Goal: Task Accomplishment & Management: Use online tool/utility

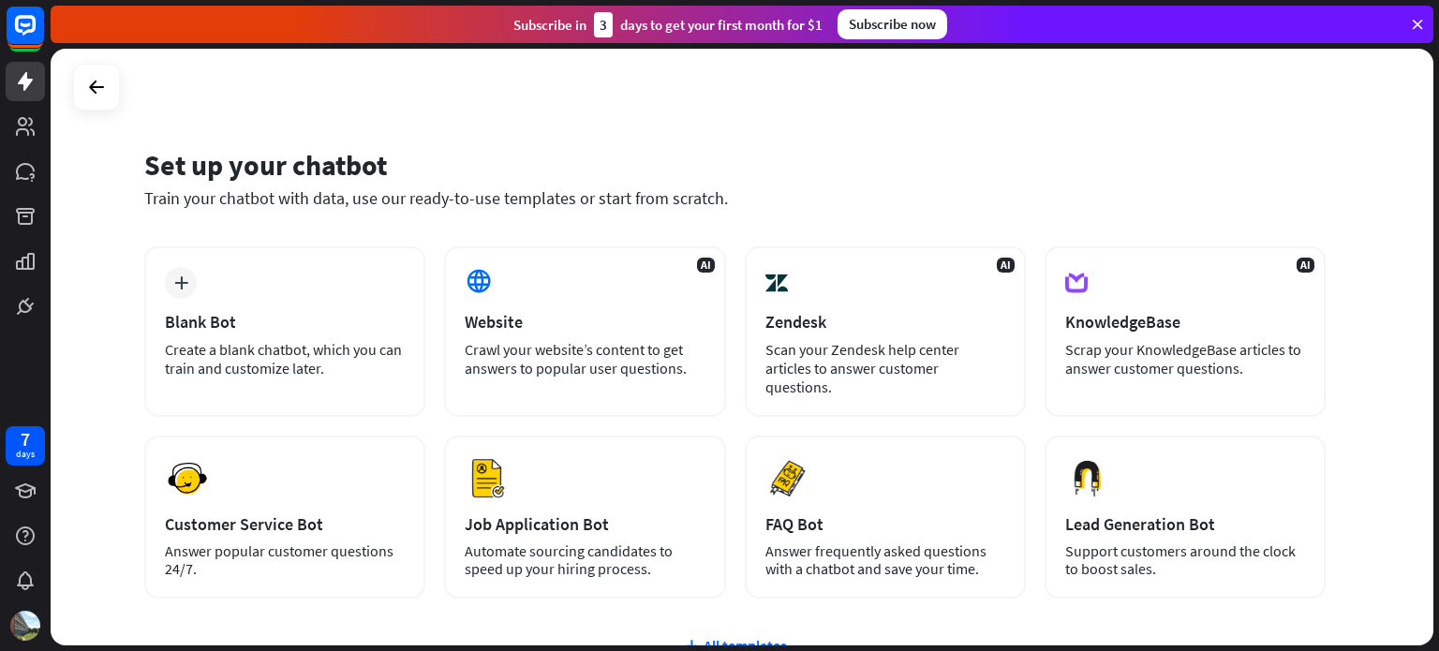
scroll to position [7, 0]
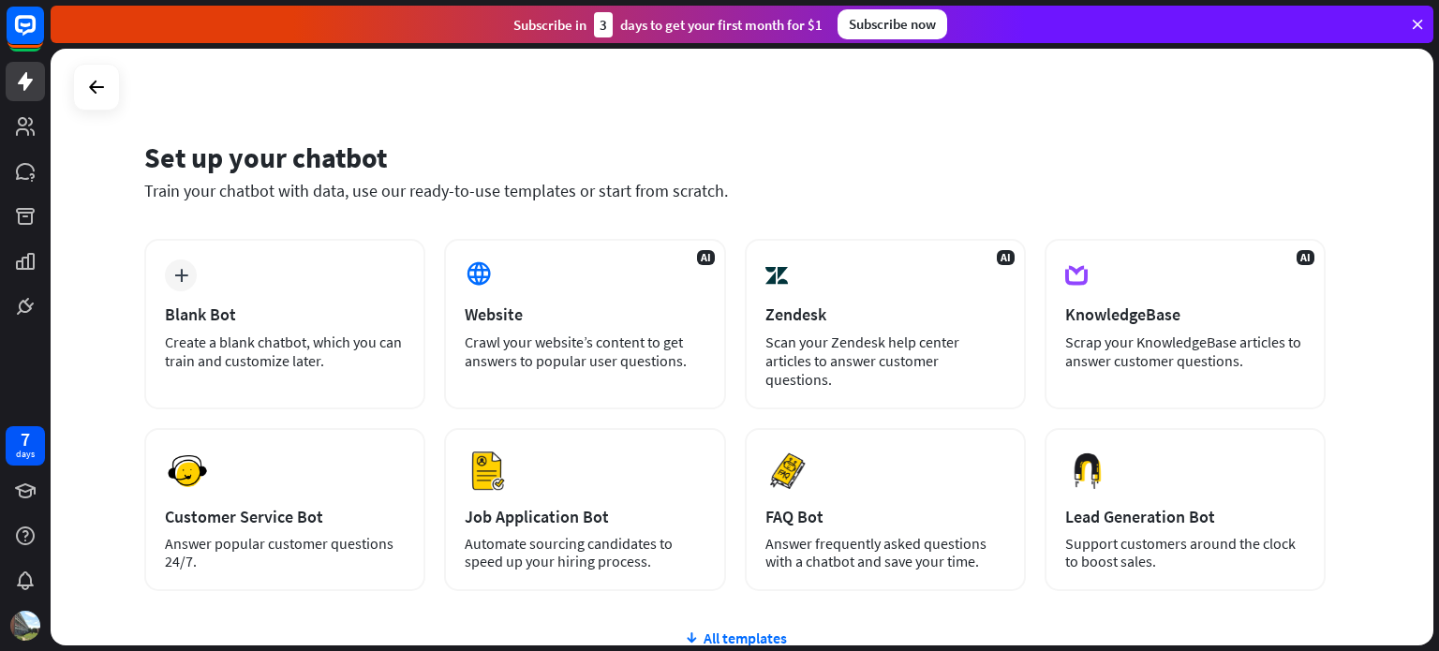
click at [170, 191] on div "Train your chatbot with data, use our ready-to-use templates or start from scra…" at bounding box center [735, 191] width 1182 height 22
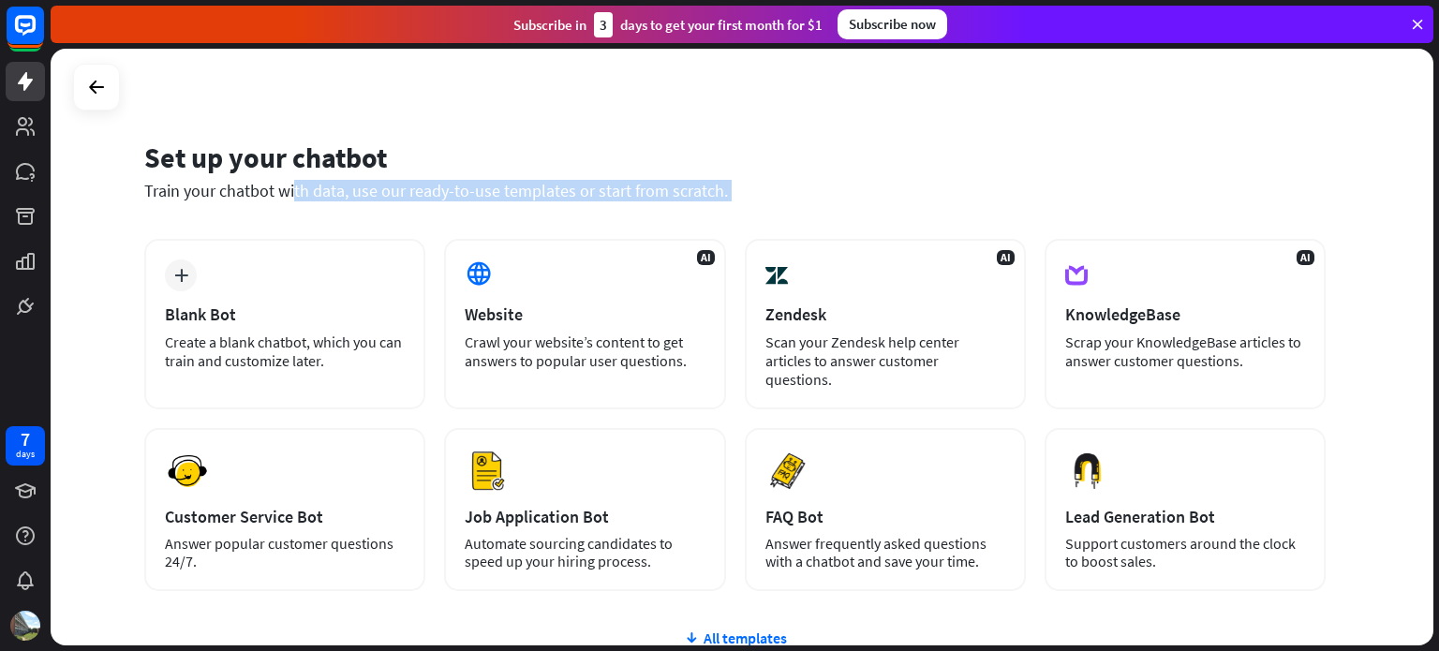
click at [170, 191] on div "Train your chatbot with data, use our ready-to-use templates or start from scra…" at bounding box center [735, 191] width 1182 height 22
click at [602, 211] on div "Set up your chatbot Train your chatbot with data, use our ready-to-use template…" at bounding box center [735, 182] width 1182 height 113
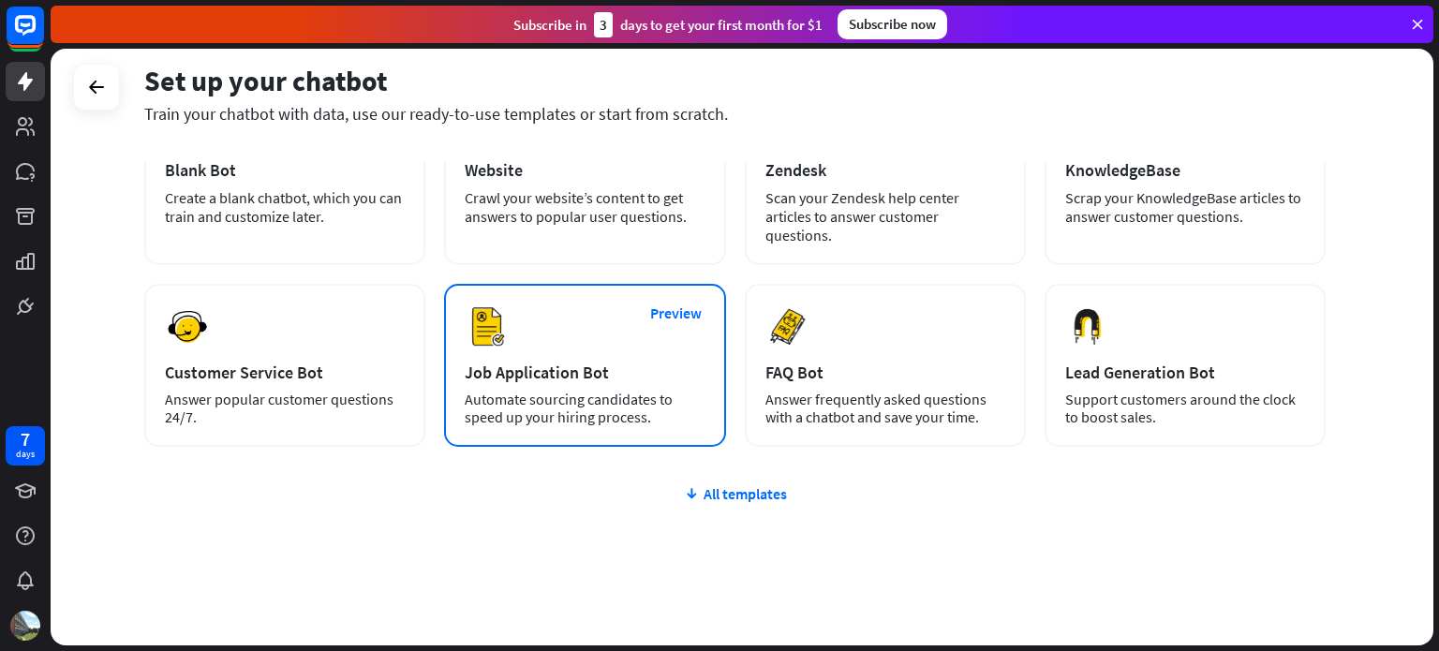
scroll to position [157, 0]
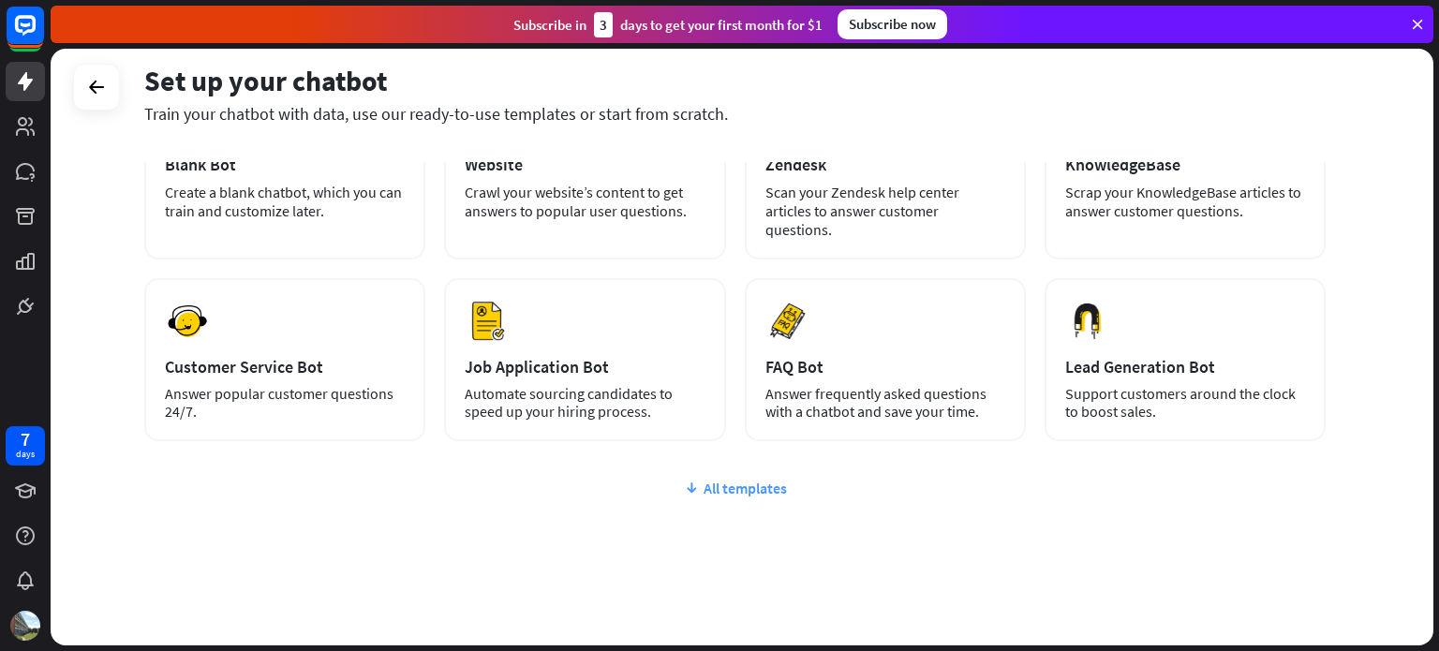
click at [719, 479] on div "All templates" at bounding box center [735, 488] width 1182 height 19
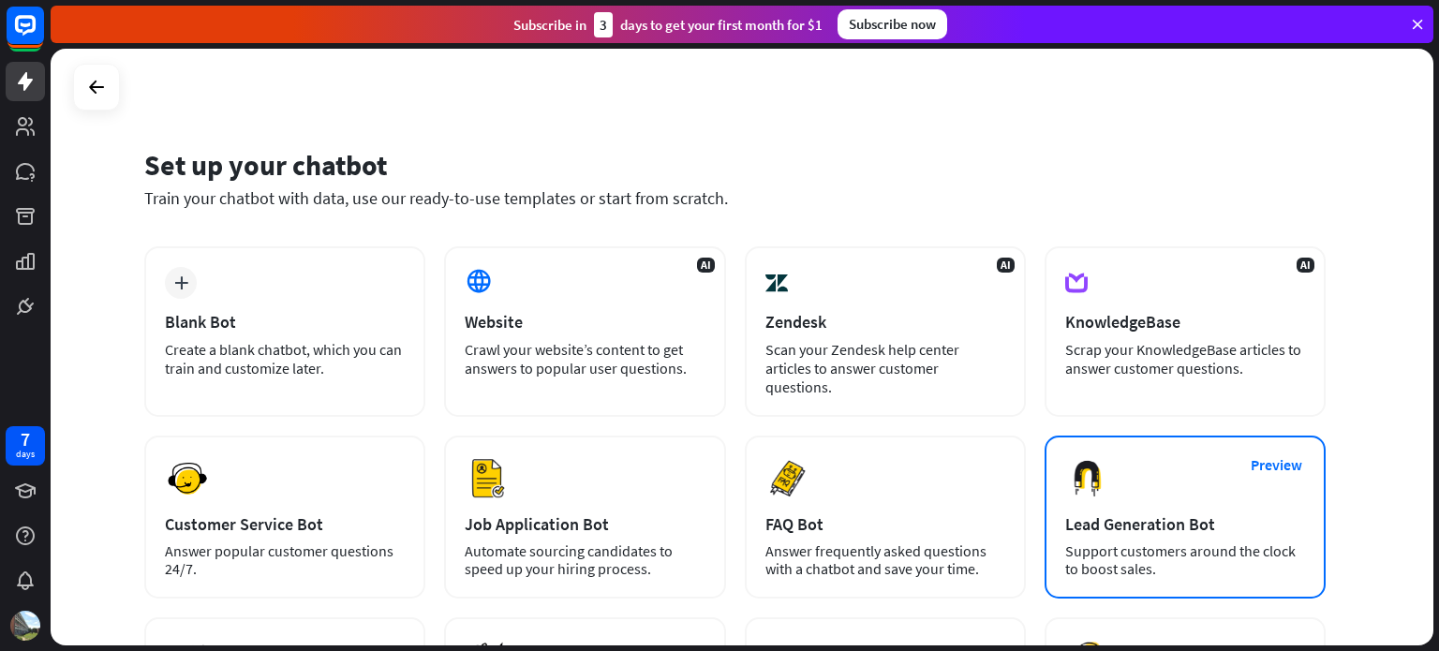
scroll to position [425, 0]
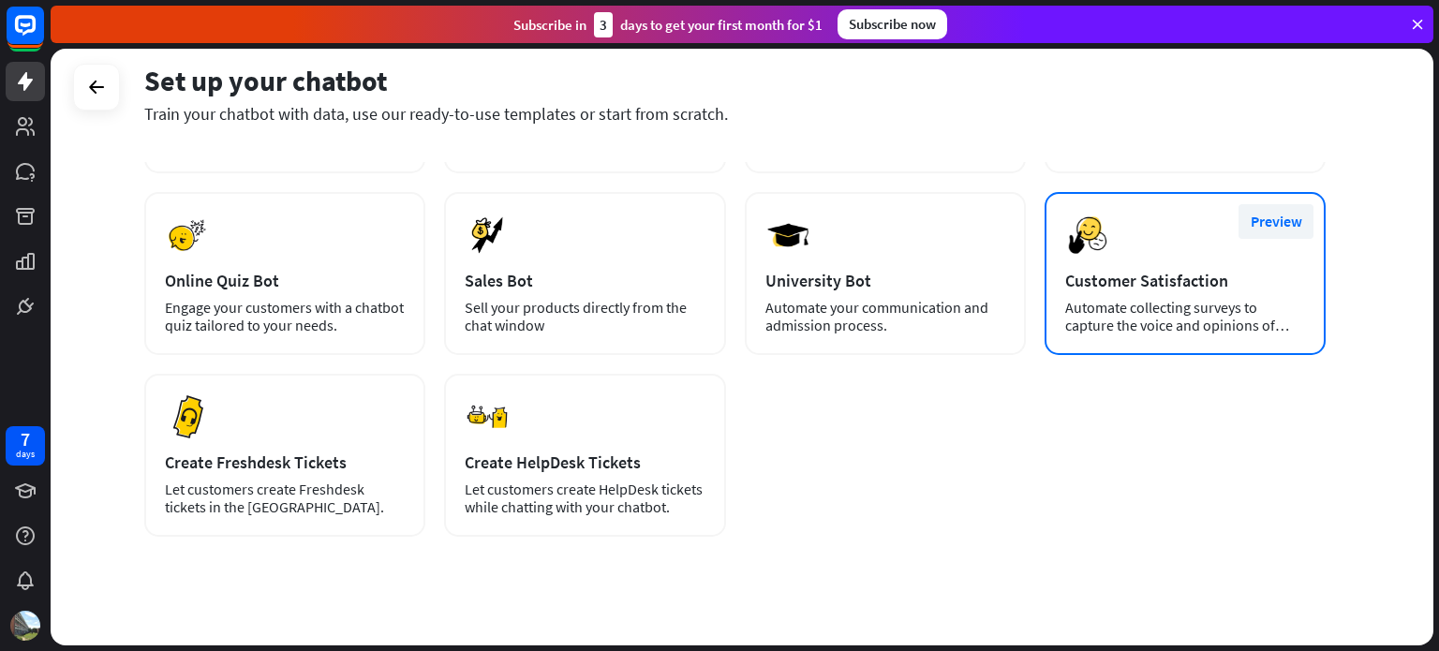
click at [1273, 205] on button "Preview" at bounding box center [1276, 221] width 75 height 35
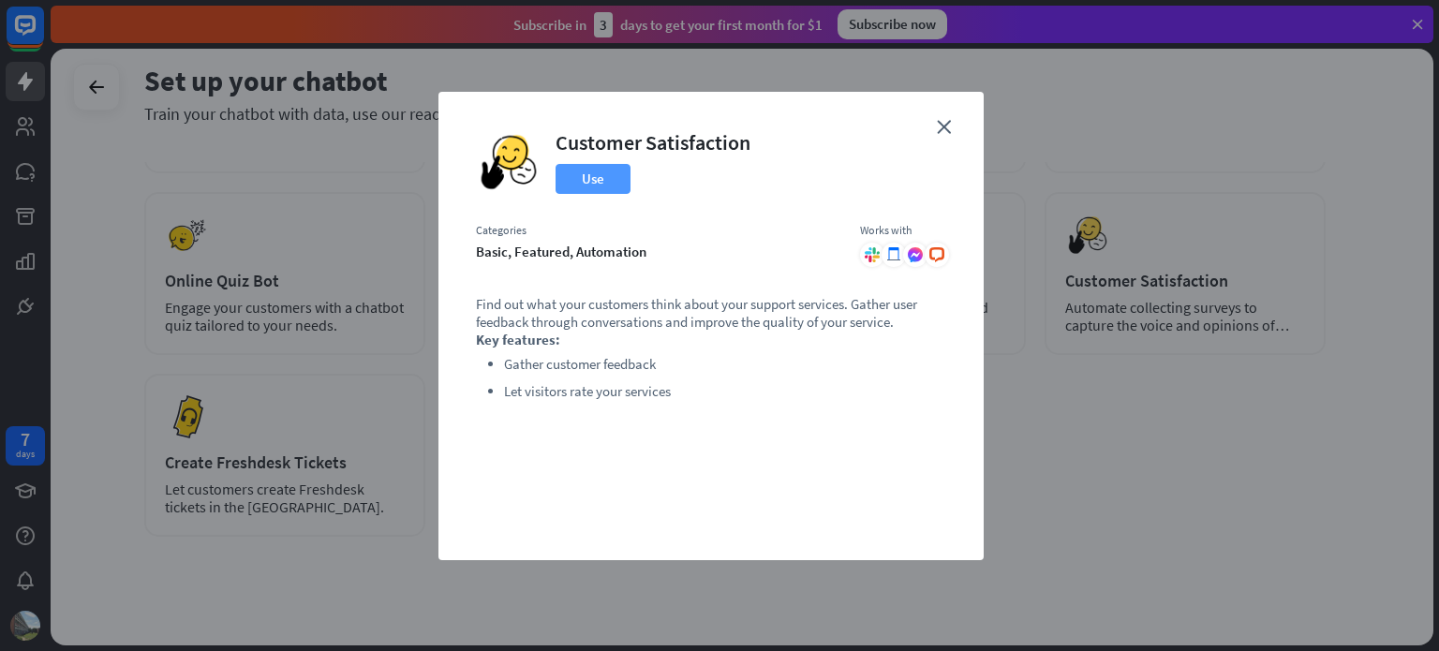
click at [591, 179] on button "Use" at bounding box center [593, 179] width 75 height 30
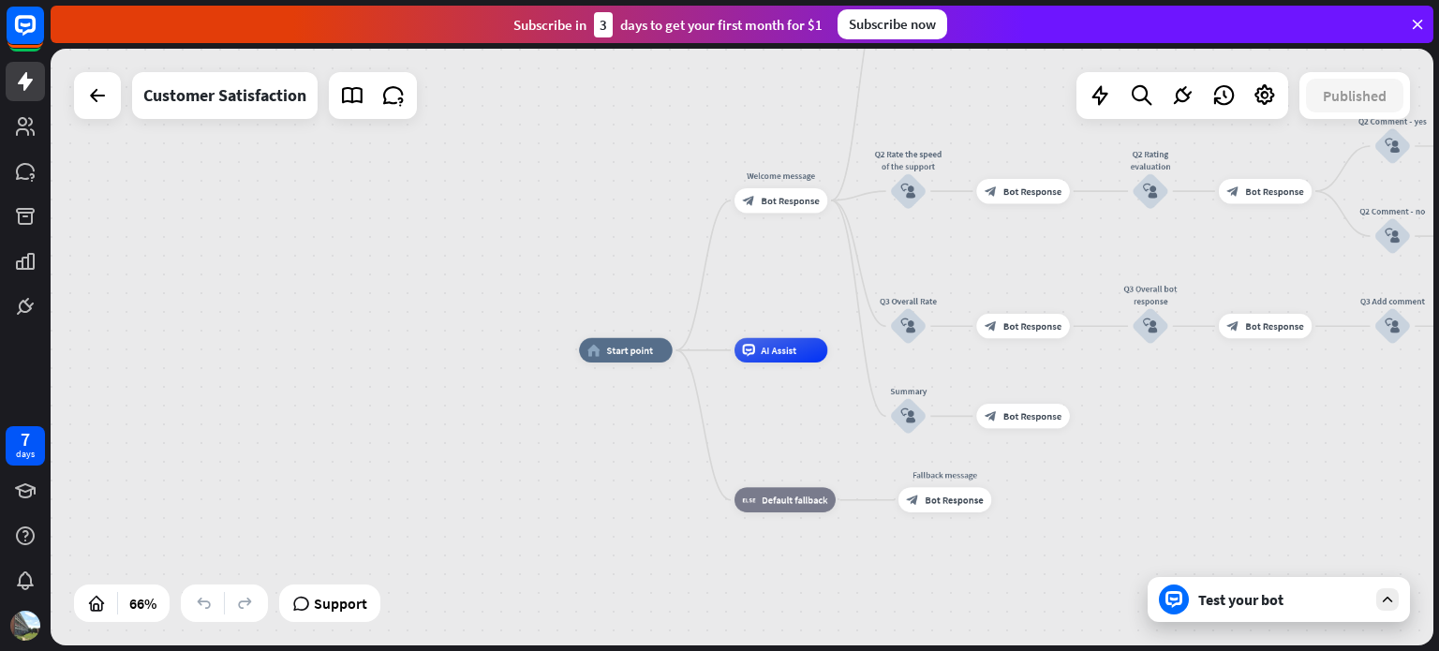
drag, startPoint x: 979, startPoint y: 224, endPoint x: 1090, endPoint y: 262, distance: 117.1
click at [1090, 262] on div "home_2 Start point Welcome message block_bot_response Bot Response Q1 Was the p…" at bounding box center [742, 347] width 1383 height 597
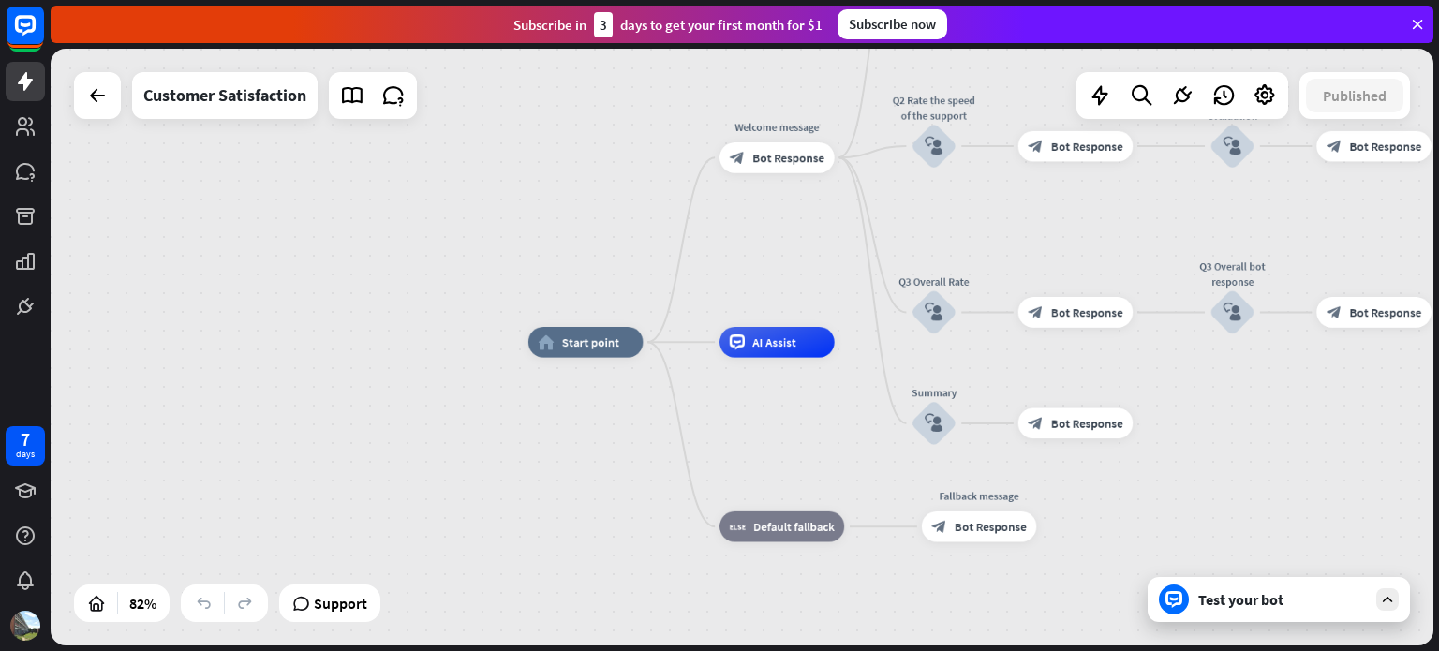
click at [1298, 599] on div "Test your bot" at bounding box center [1282, 599] width 169 height 19
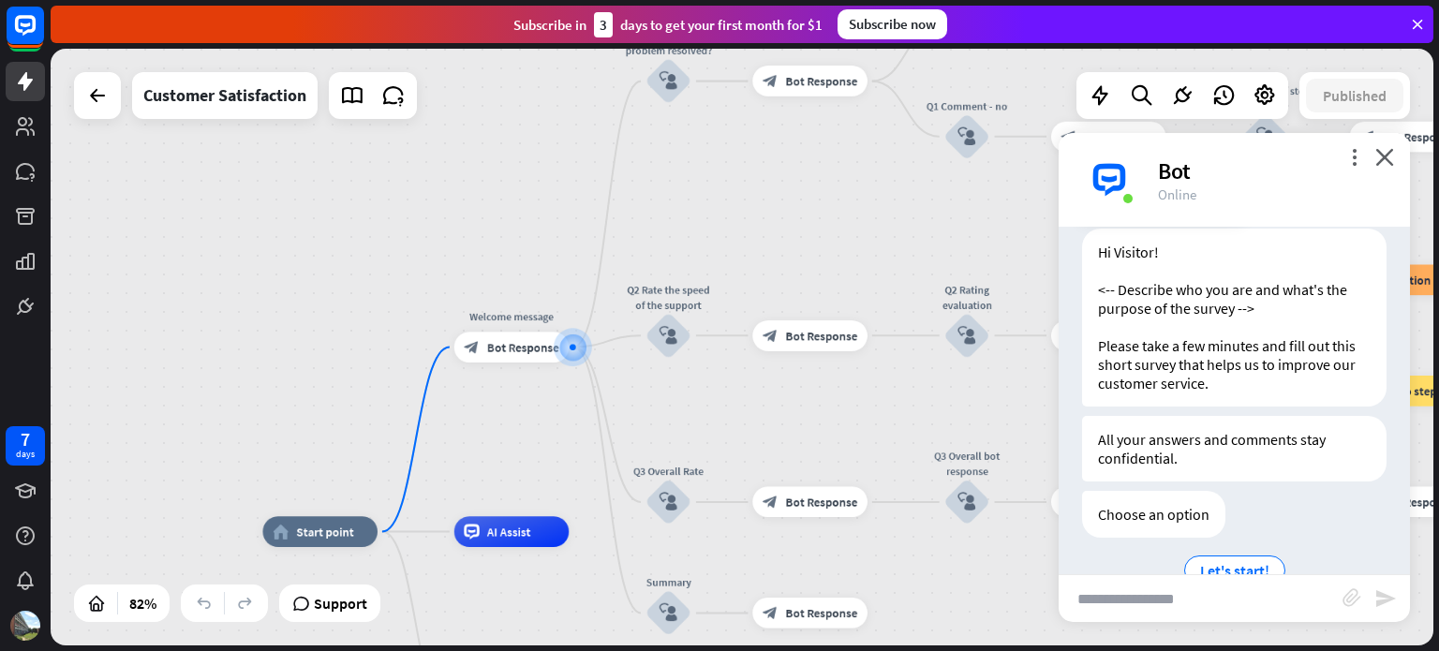
scroll to position [51, 0]
click at [1143, 290] on div "Hi Visitor! <-- Describe who you are and what's the purpose of the survey --> P…" at bounding box center [1234, 320] width 305 height 178
click at [1277, 292] on div "Hi Visitor! <-- Describe who you are and what's the purpose of the survey --> P…" at bounding box center [1234, 320] width 305 height 178
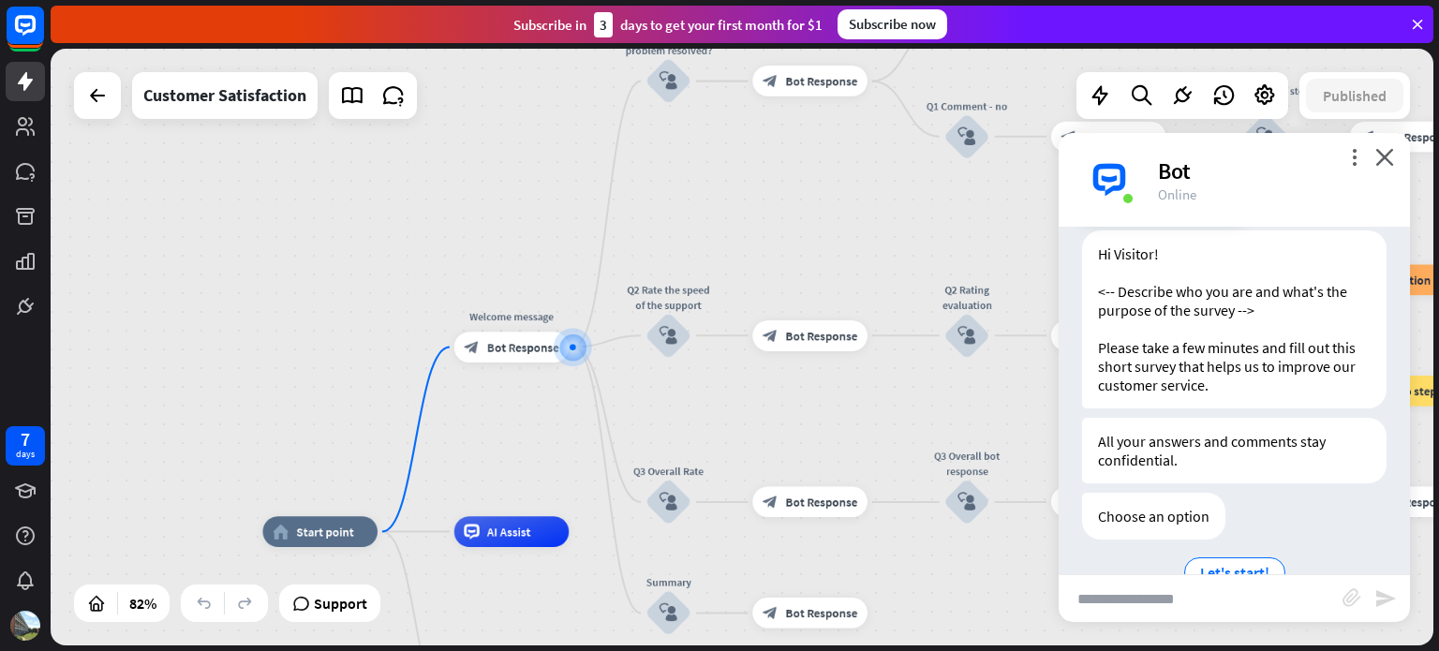
click at [1139, 352] on div "Hi Visitor! <-- Describe who you are and what's the purpose of the survey --> P…" at bounding box center [1234, 320] width 305 height 178
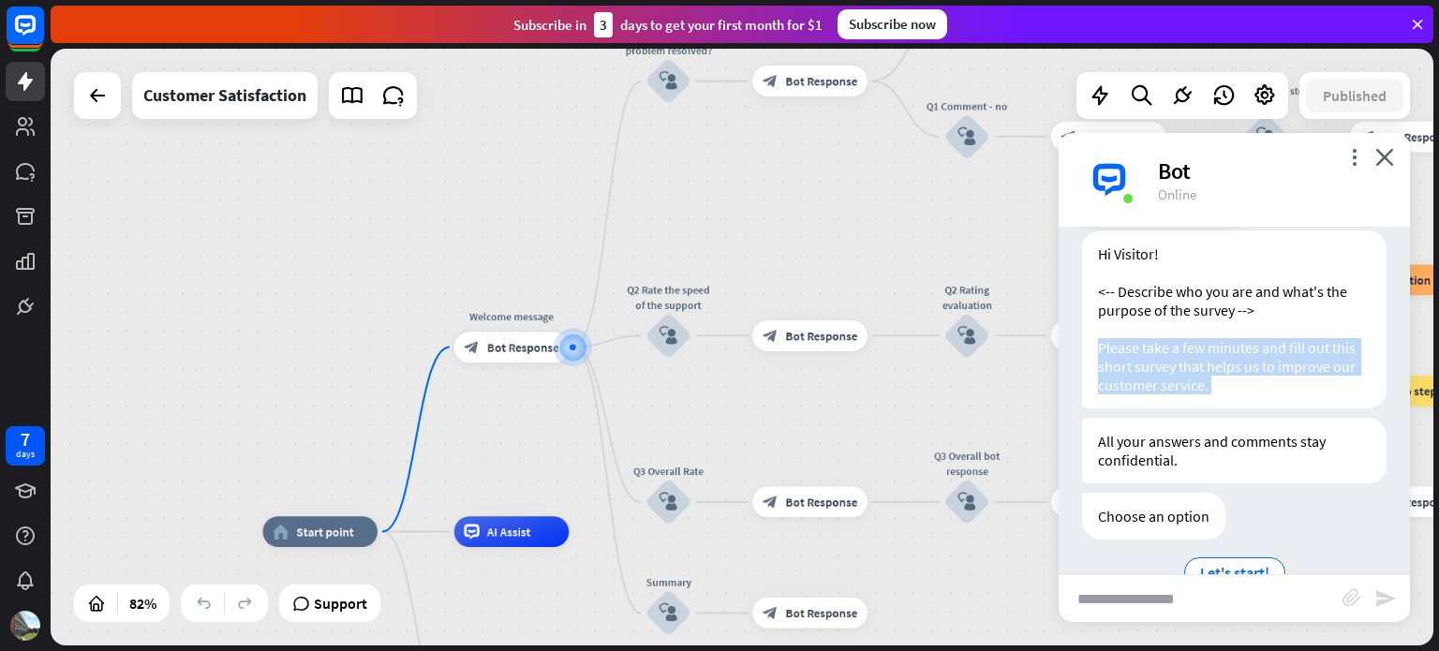
click at [1139, 352] on div "Hi Visitor! <-- Describe who you are and what's the purpose of the survey --> P…" at bounding box center [1234, 320] width 305 height 178
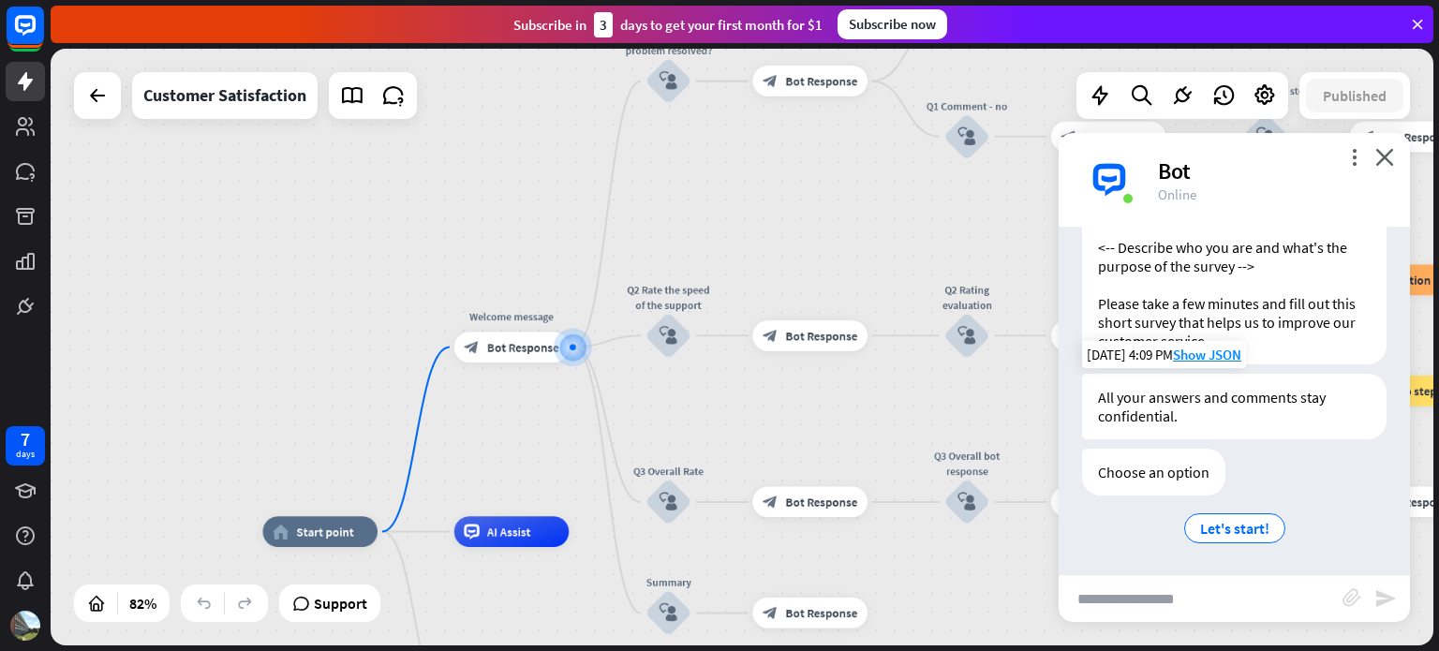
click at [1147, 399] on div "All your answers and comments stay confidential." at bounding box center [1234, 407] width 305 height 66
click at [1160, 473] on div "Choose an option" at bounding box center [1153, 472] width 143 height 47
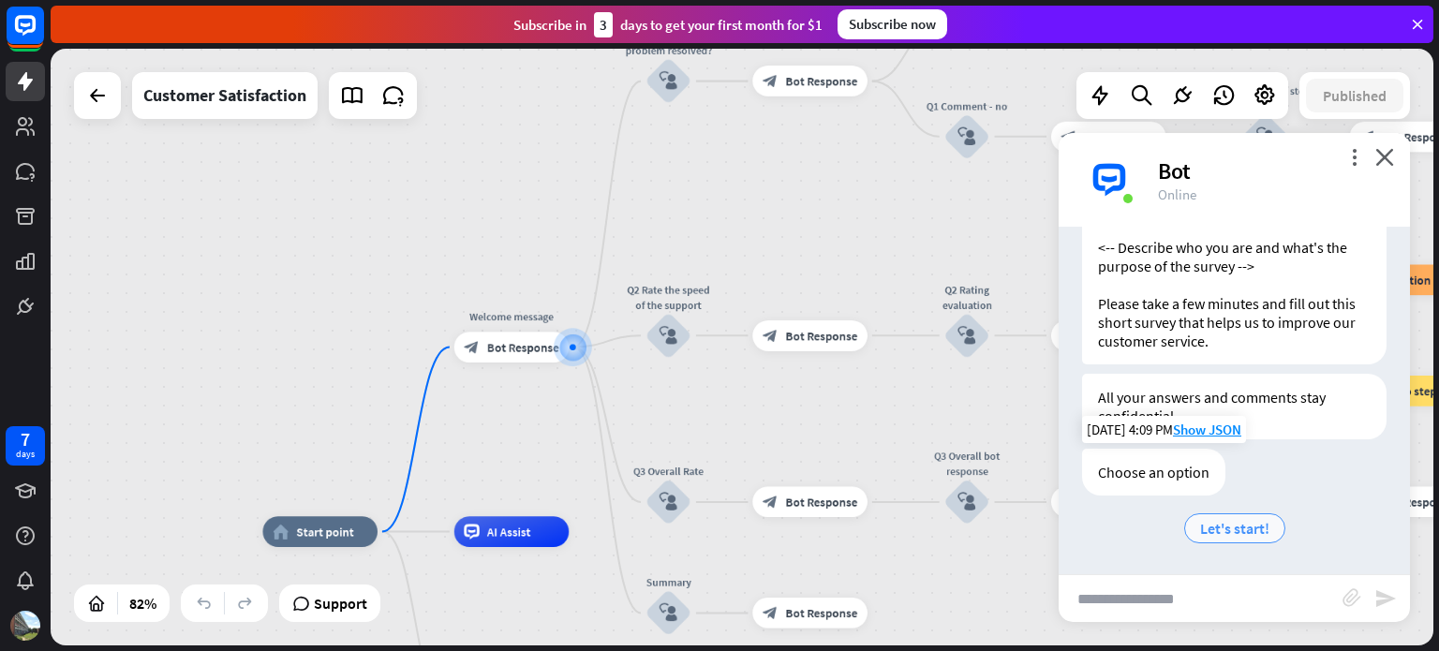
click at [1235, 535] on span "Let's start!" at bounding box center [1234, 528] width 69 height 19
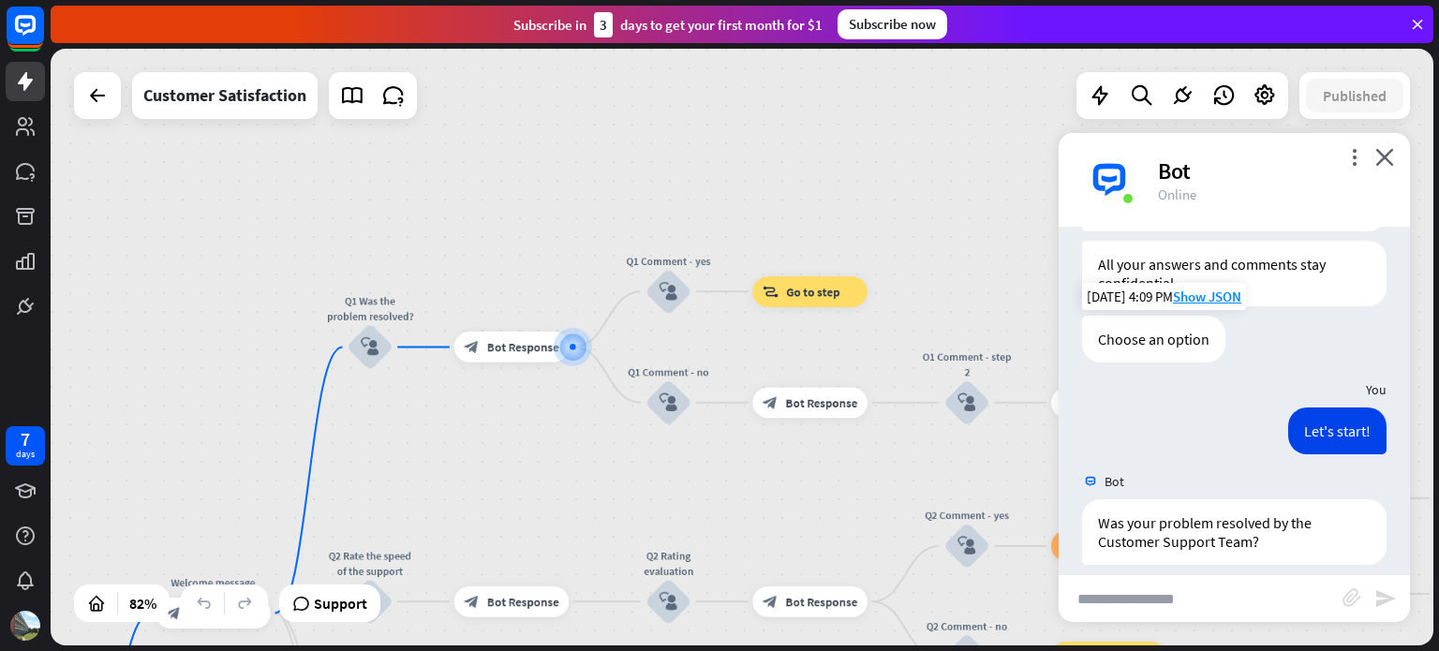
scroll to position [297, 0]
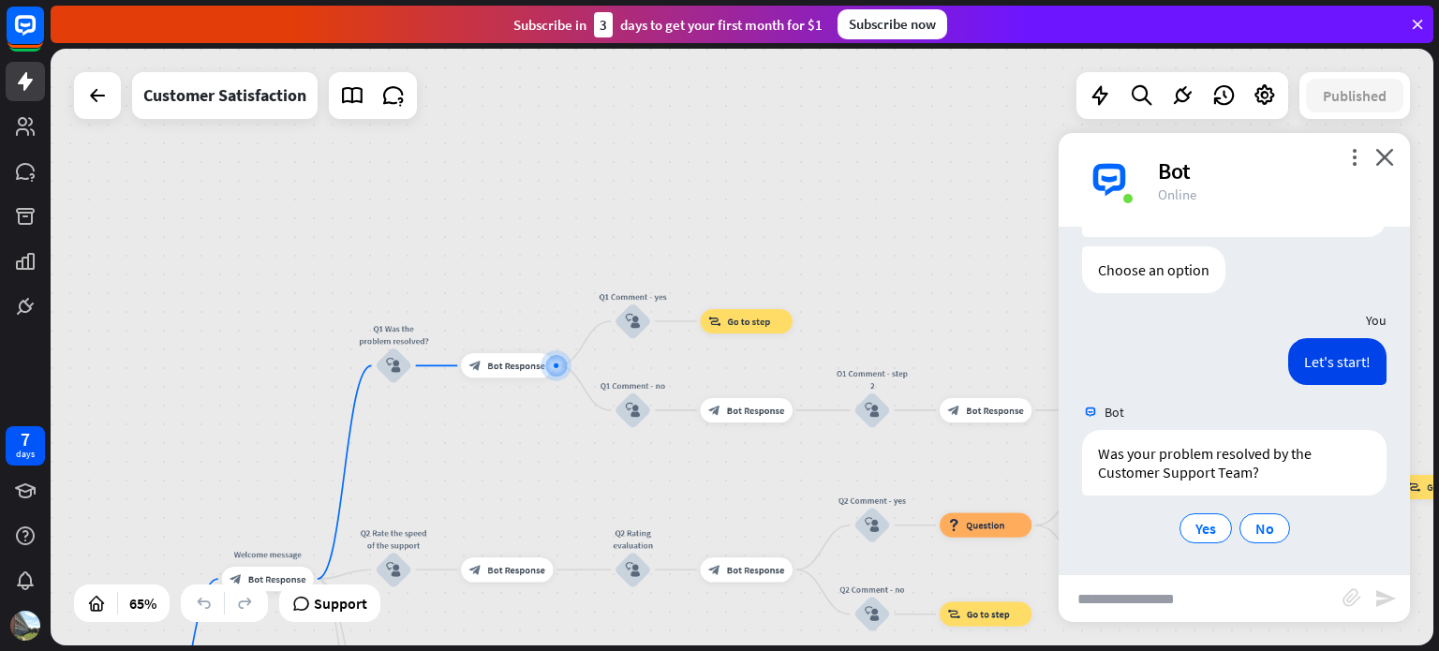
drag, startPoint x: 417, startPoint y: 530, endPoint x: 484, endPoint y: 479, distance: 84.2
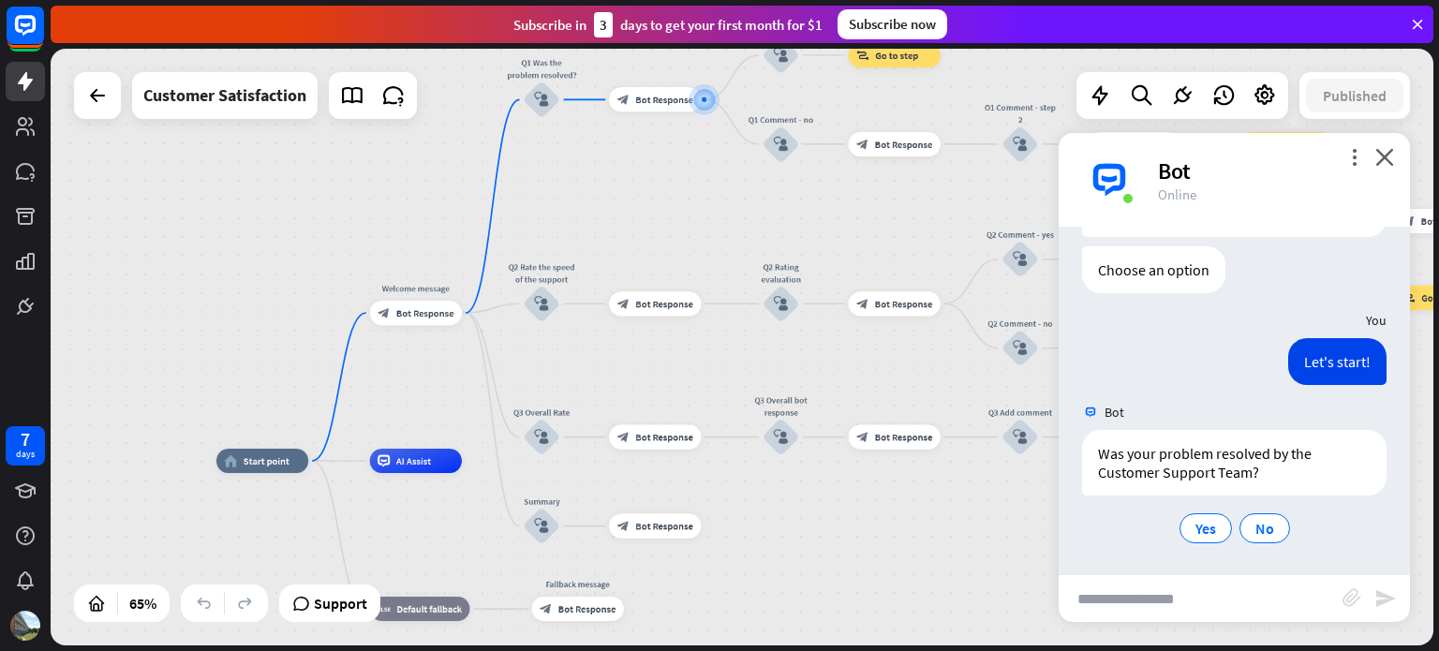
drag, startPoint x: 484, startPoint y: 479, endPoint x: 632, endPoint y: 213, distance: 304.5
click at [632, 213] on div "home_2 Start point Welcome message block_bot_response Bot Response Q1 Was the p…" at bounding box center [742, 347] width 1383 height 597
click at [1203, 528] on span "Yes" at bounding box center [1206, 528] width 21 height 19
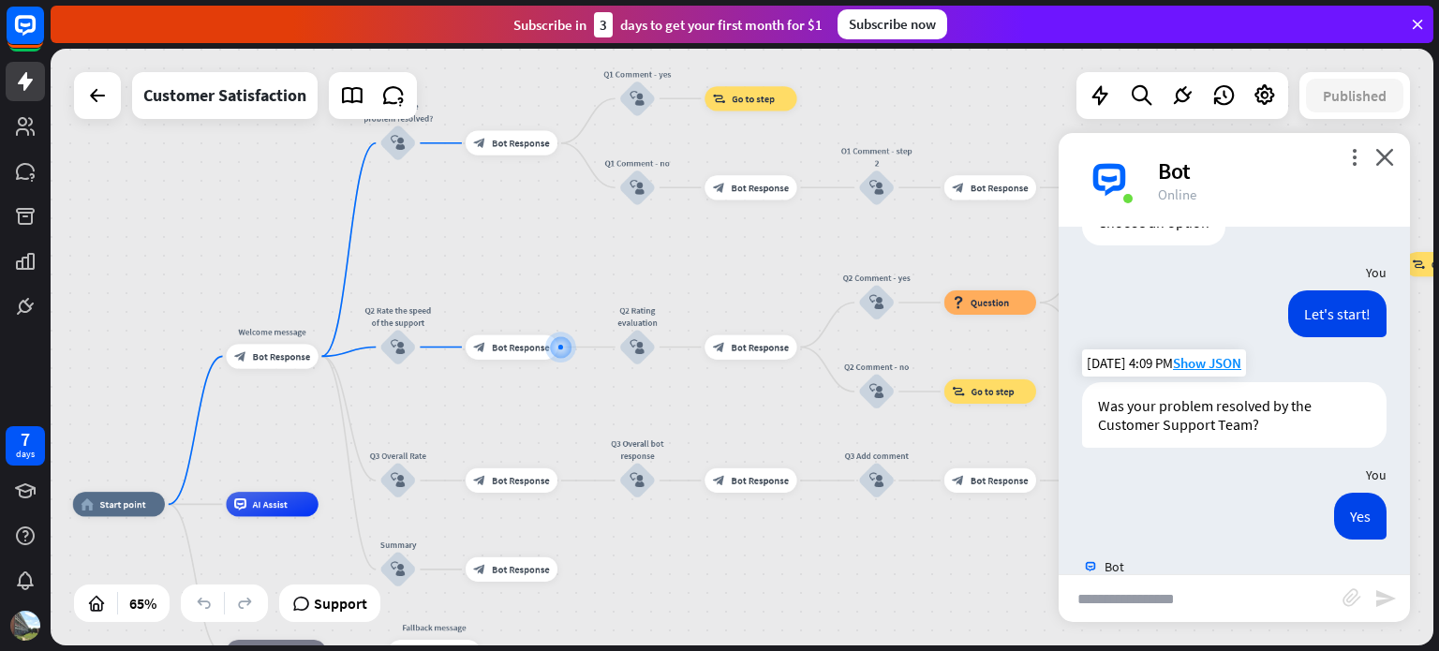
scroll to position [574, 0]
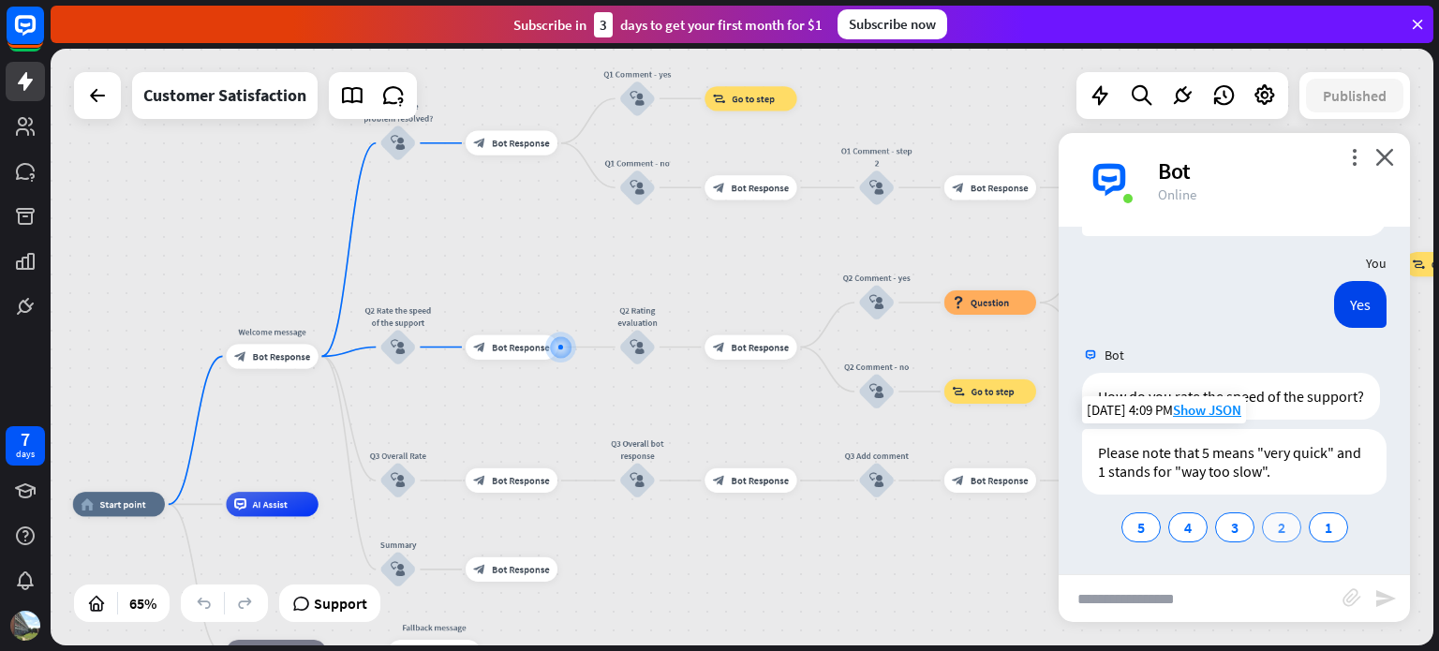
click at [1278, 530] on span "2" at bounding box center [1281, 527] width 7 height 19
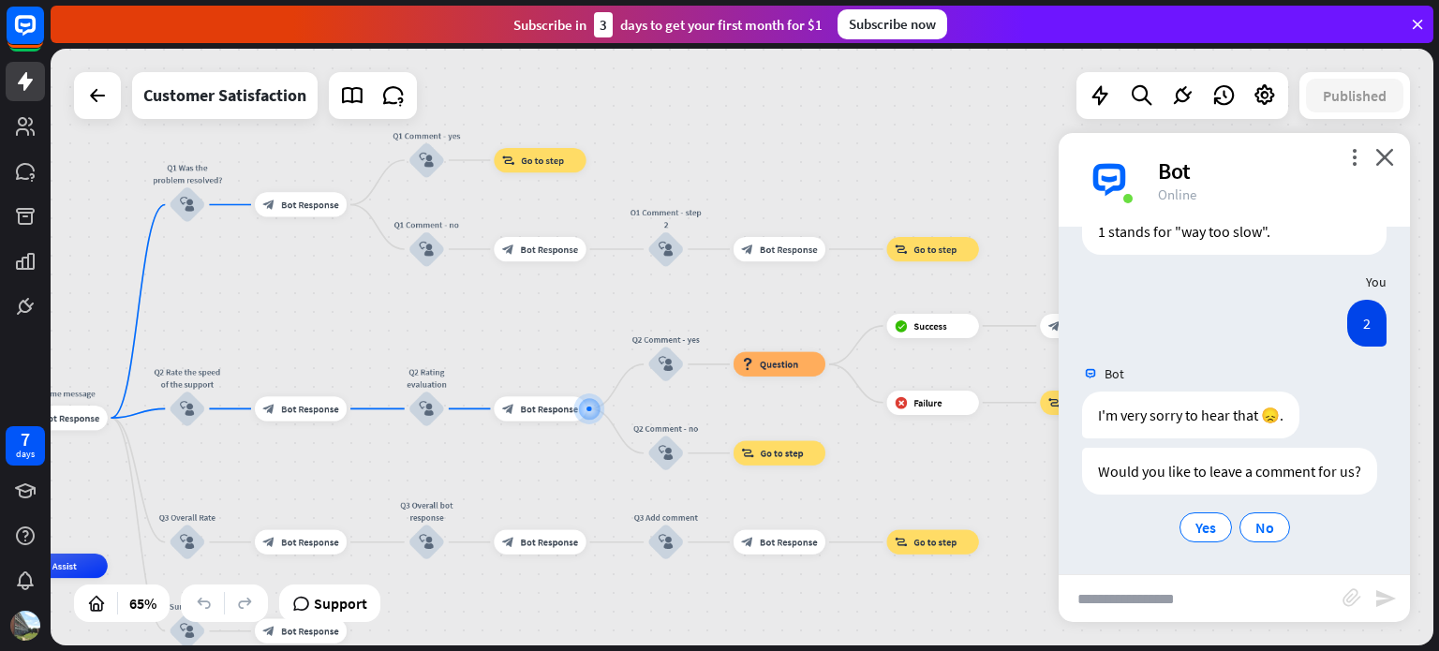
scroll to position [833, 0]
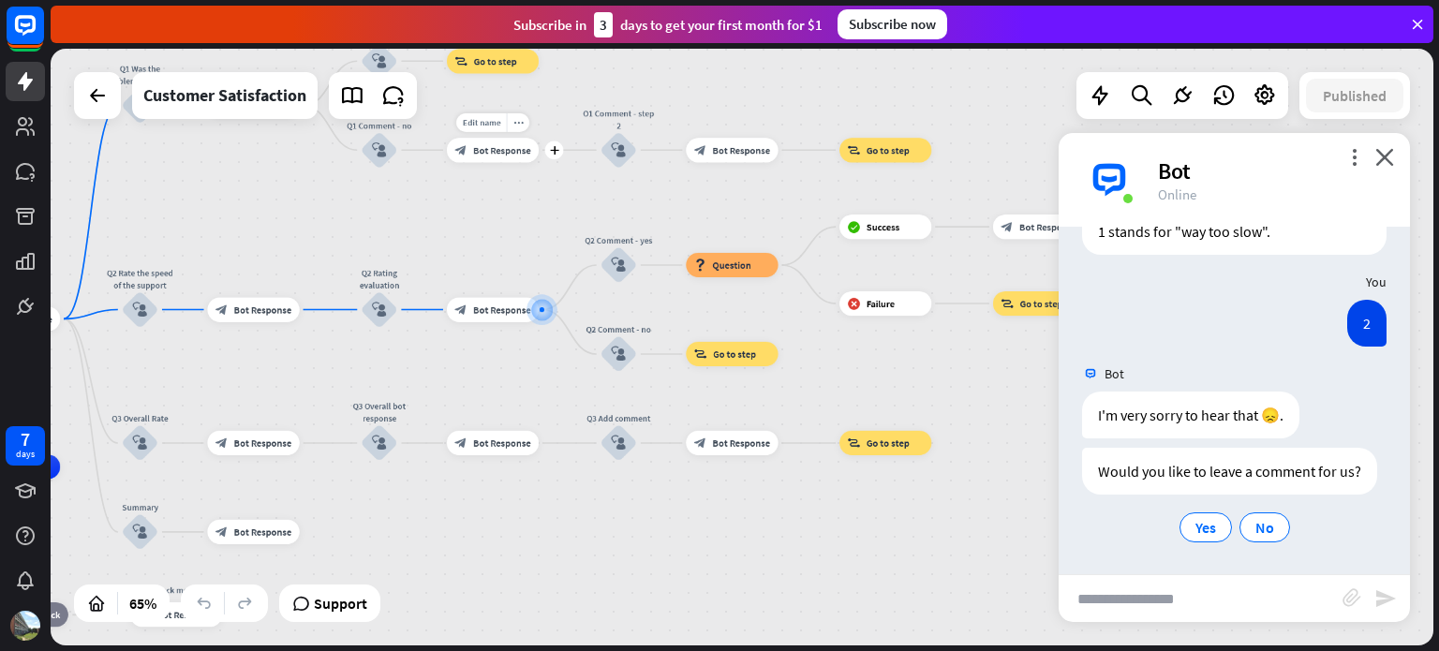
drag, startPoint x: 503, startPoint y: 227, endPoint x: 532, endPoint y: 168, distance: 65.8
click at [532, 168] on div "home_2 Start point Welcome message block_bot_response Bot Response Q1 Was the p…" at bounding box center [742, 347] width 1383 height 597
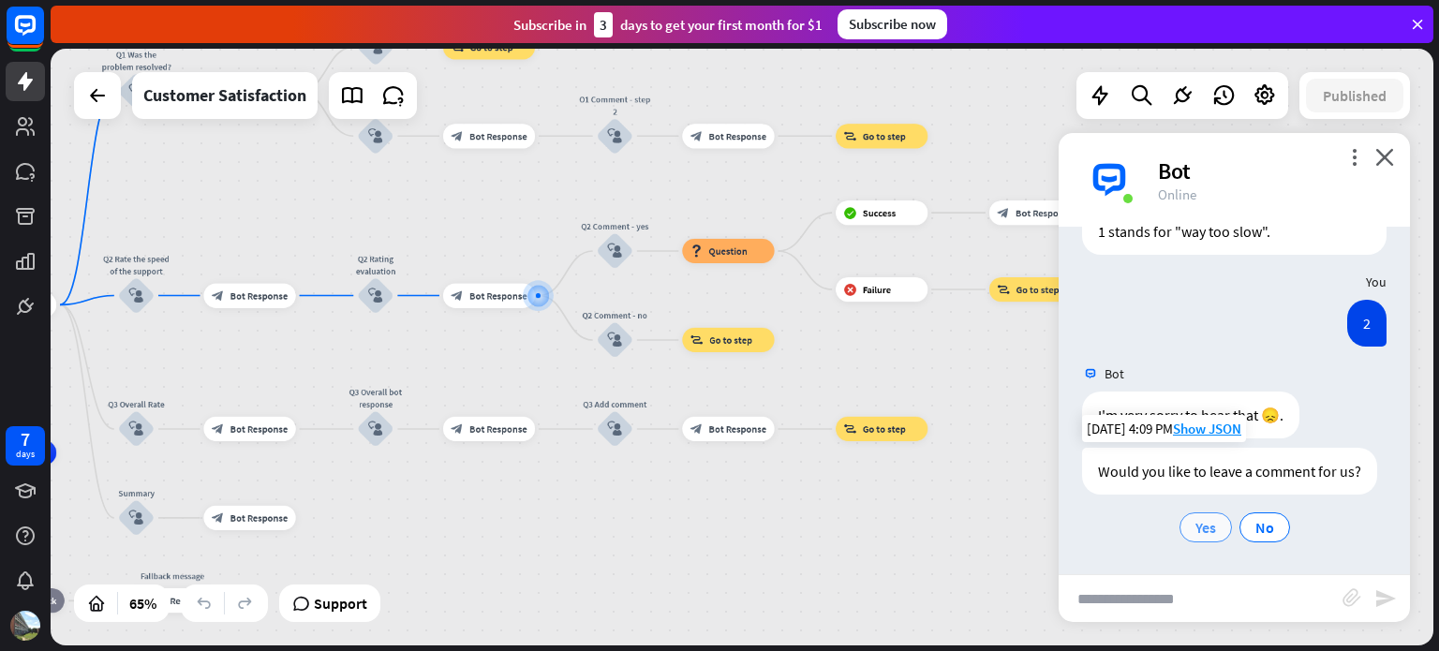
click at [1205, 535] on span "Yes" at bounding box center [1206, 527] width 21 height 19
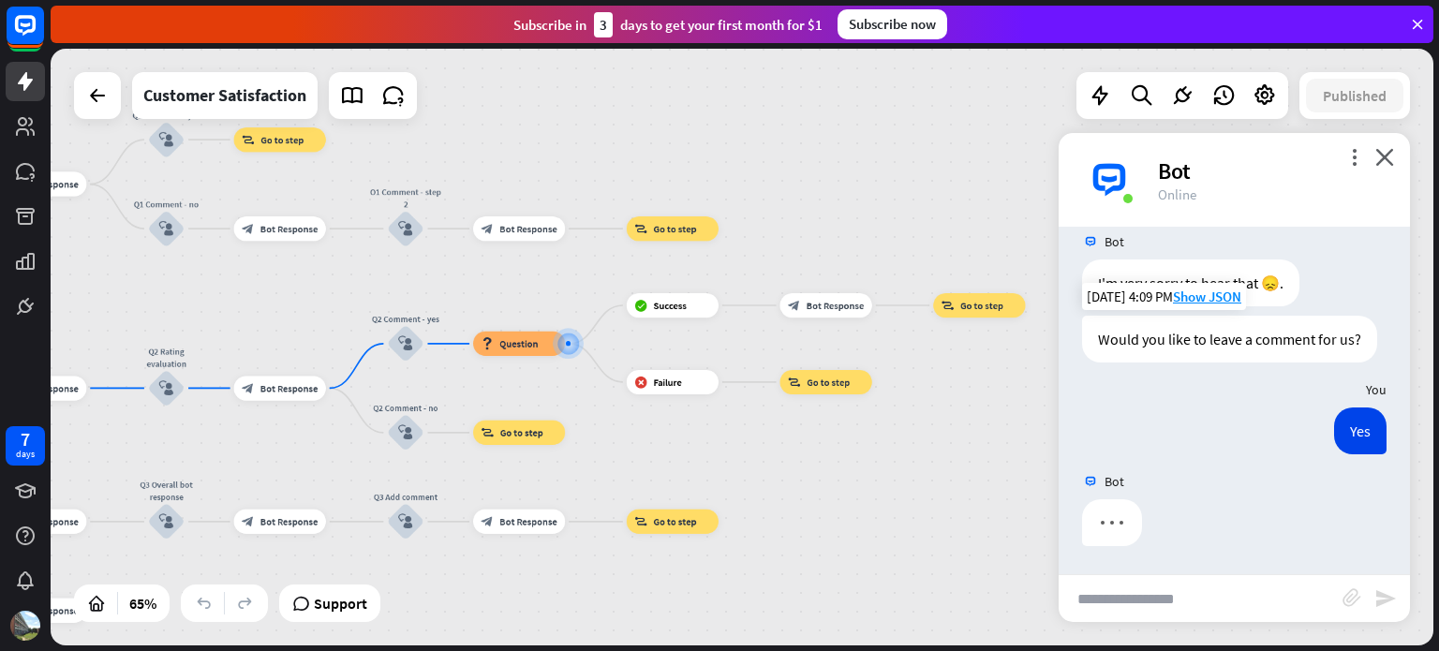
scroll to position [966, 0]
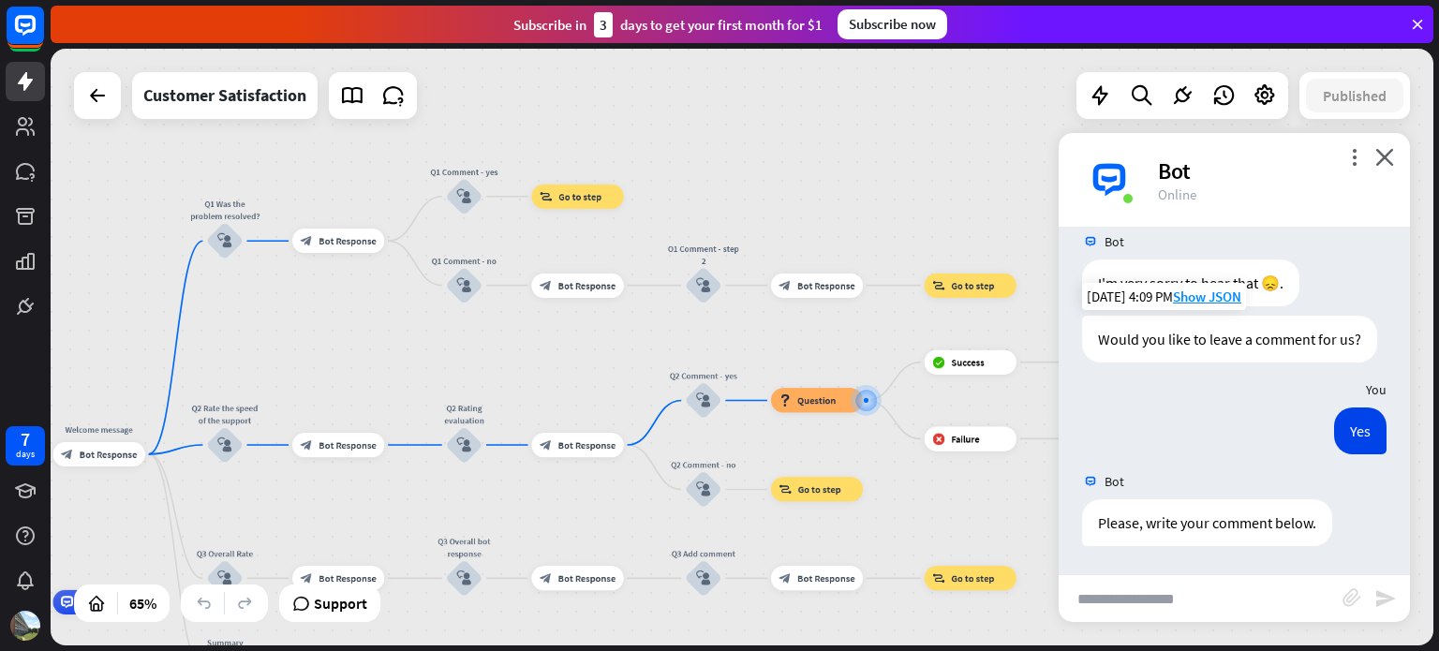
drag, startPoint x: 258, startPoint y: 305, endPoint x: 566, endPoint y: 358, distance: 312.9
click at [566, 358] on div "home_2 Start point Welcome message block_bot_response Bot Response Q1 Was the p…" at bounding box center [742, 347] width 1383 height 597
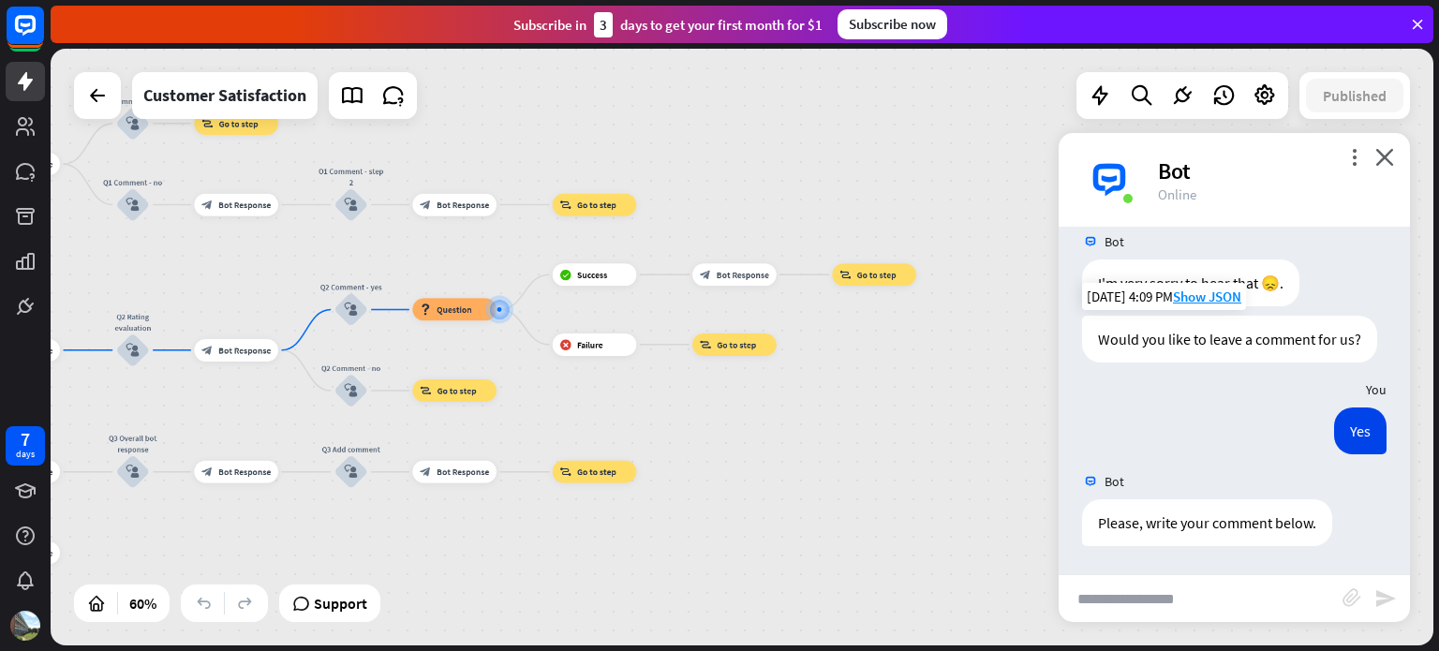
drag, startPoint x: 633, startPoint y: 363, endPoint x: 290, endPoint y: 275, distance: 354.8
click at [290, 275] on div "home_2 Start point Welcome message block_bot_response Bot Response Q1 Was the p…" at bounding box center [742, 347] width 1383 height 597
click at [1387, 160] on icon "close" at bounding box center [1385, 157] width 19 height 18
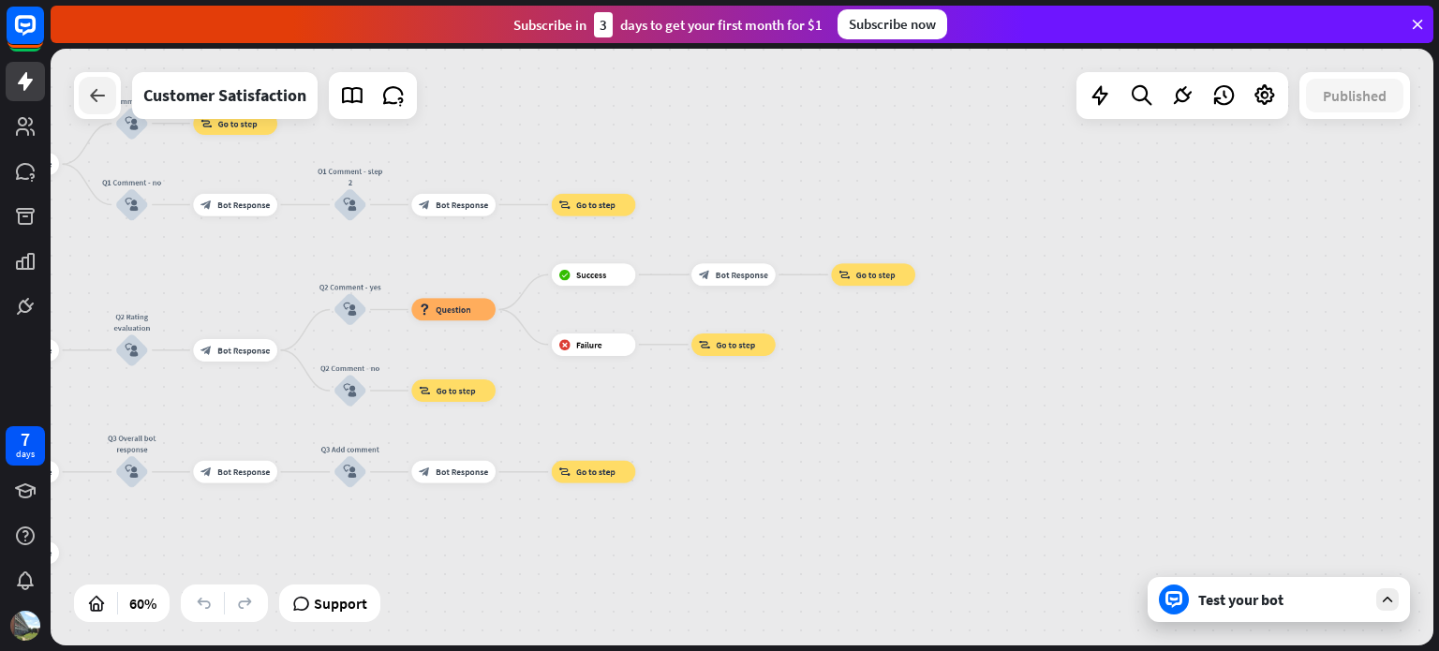
click at [100, 97] on icon at bounding box center [97, 95] width 22 height 22
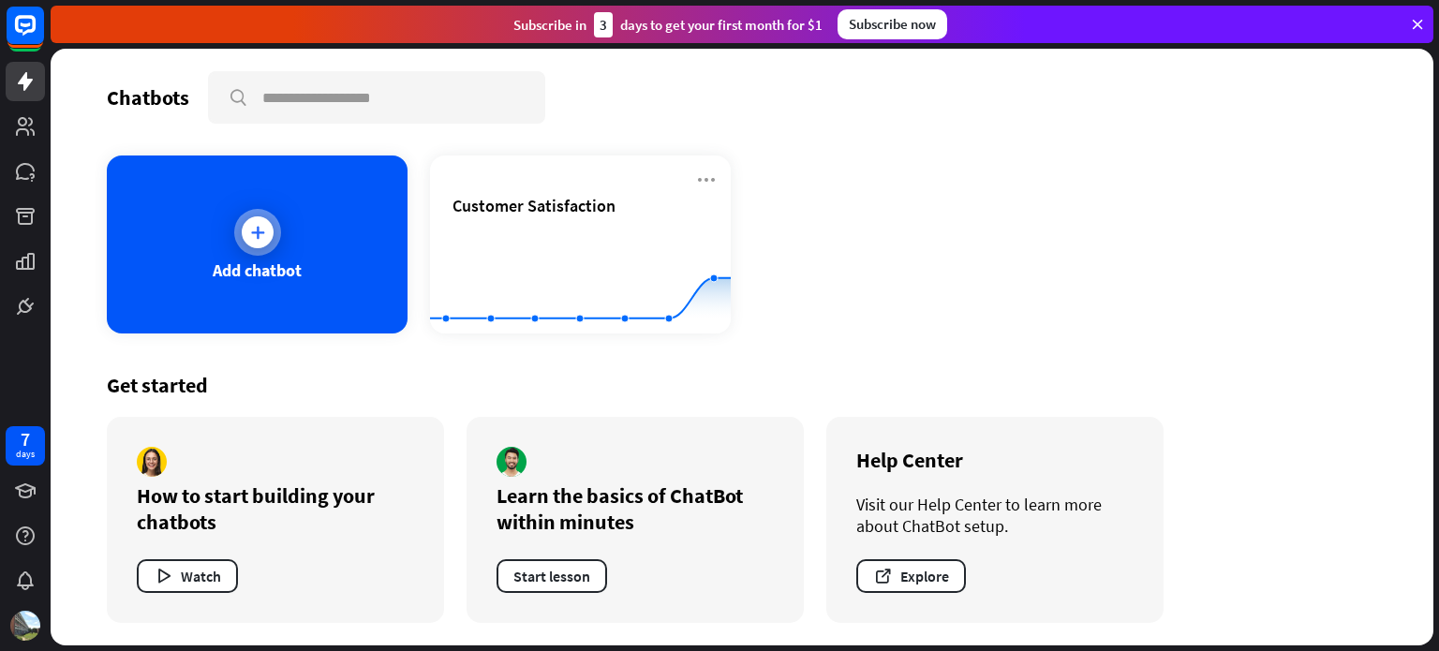
click at [244, 264] on div "Add chatbot" at bounding box center [257, 271] width 89 height 22
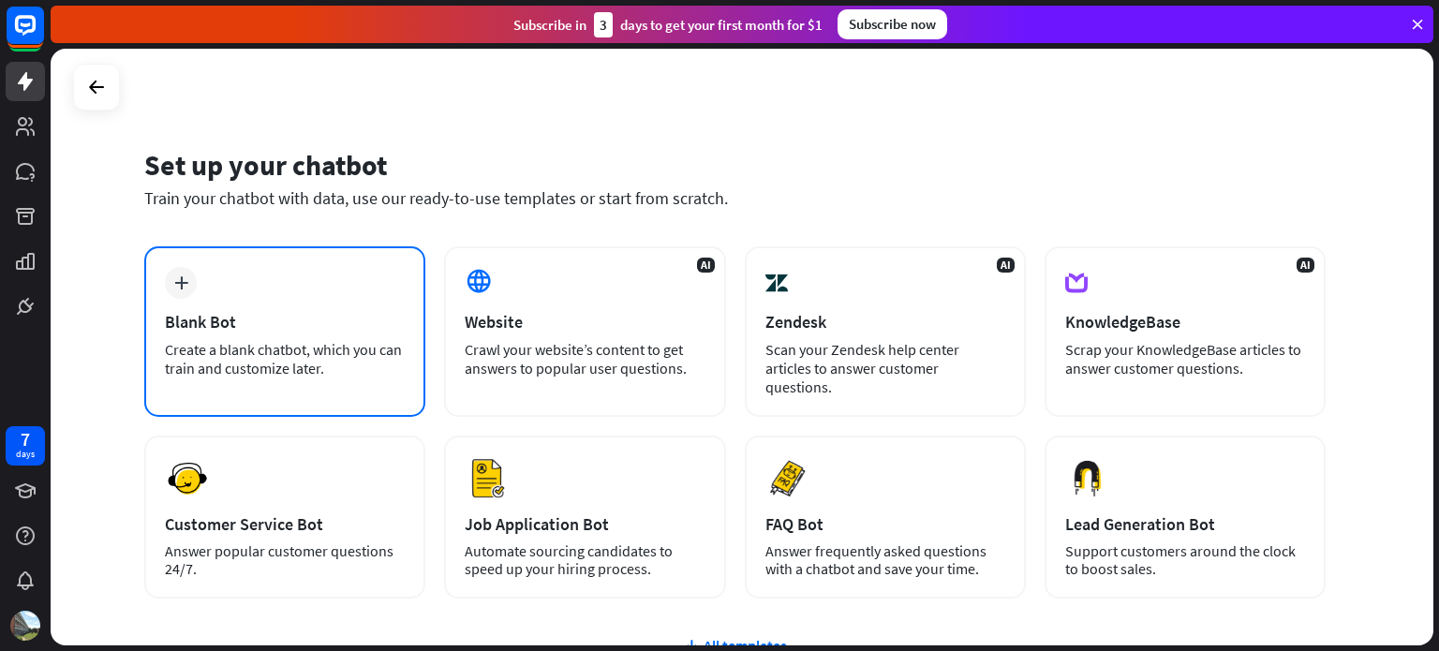
click at [307, 294] on div "plus Blank Bot Create a blank chatbot, which you can train and customize later." at bounding box center [284, 331] width 281 height 171
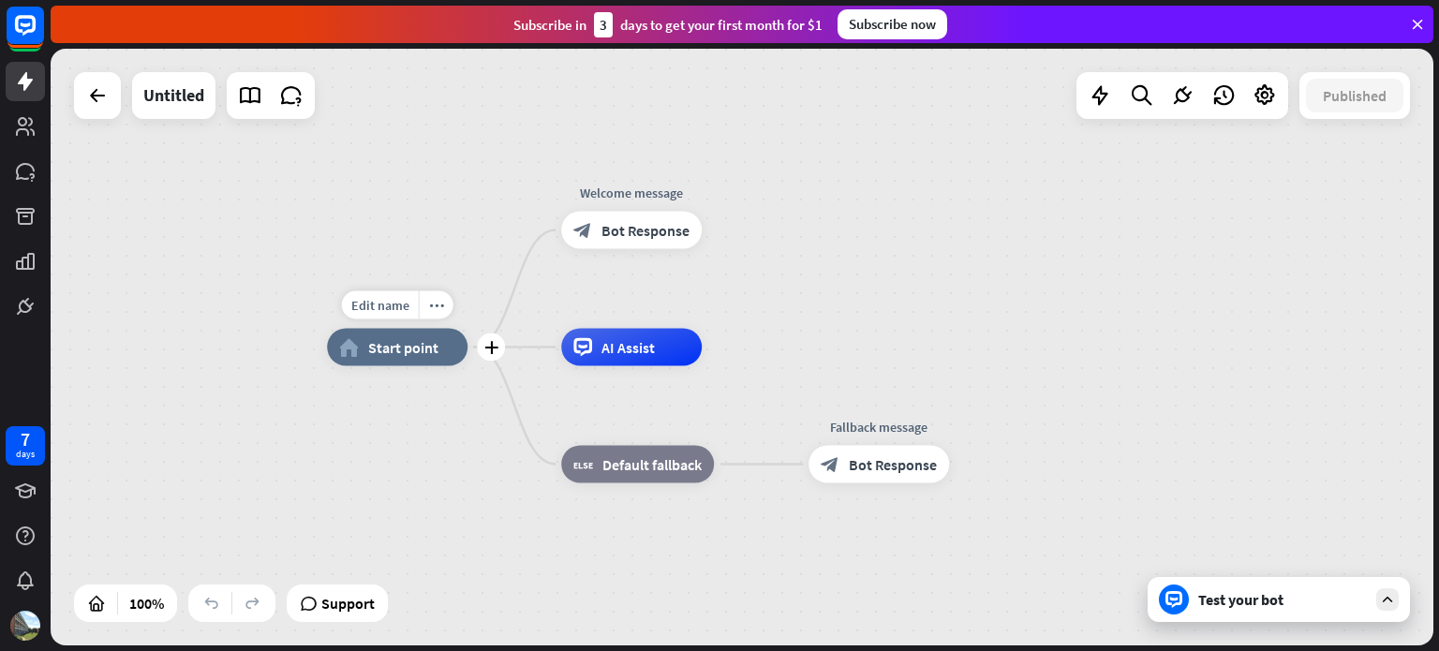
click at [424, 365] on div "home_2 Start point" at bounding box center [397, 347] width 141 height 37
click at [649, 351] on span "AI Assist" at bounding box center [628, 347] width 53 height 19
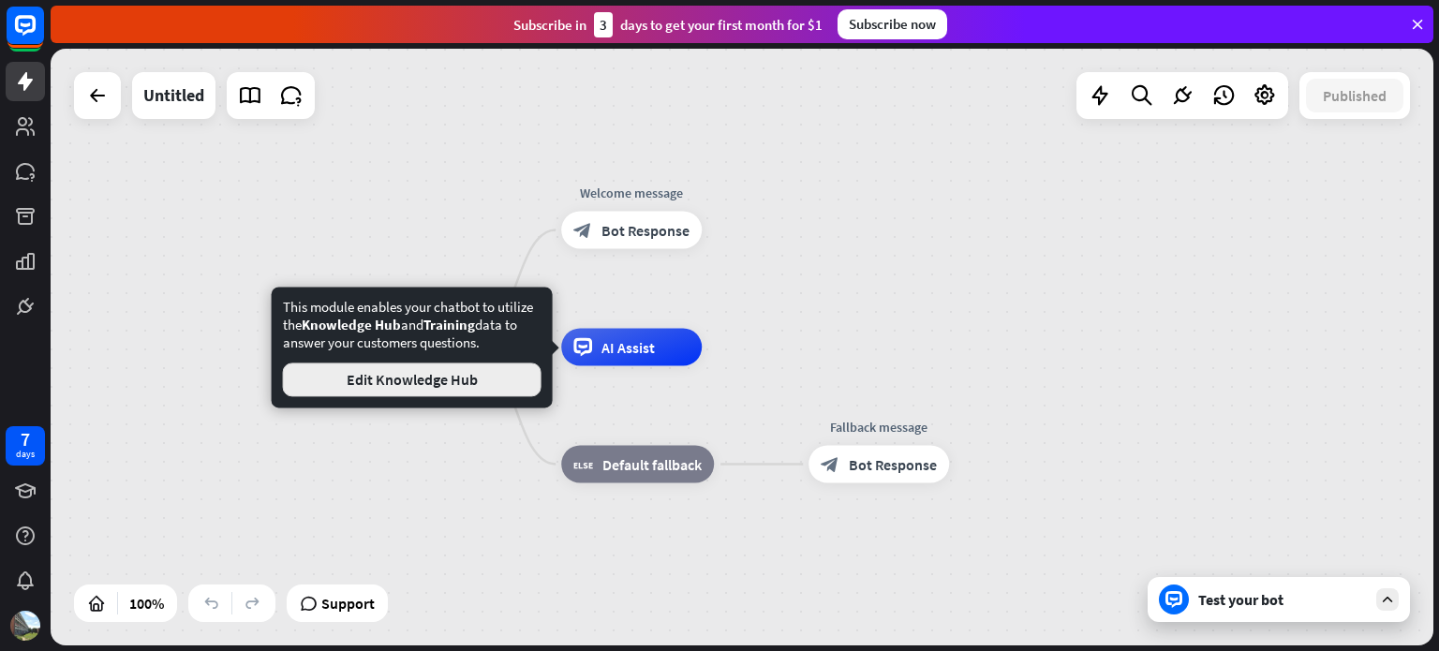
click at [465, 382] on button "Edit Knowledge Hub" at bounding box center [412, 380] width 259 height 34
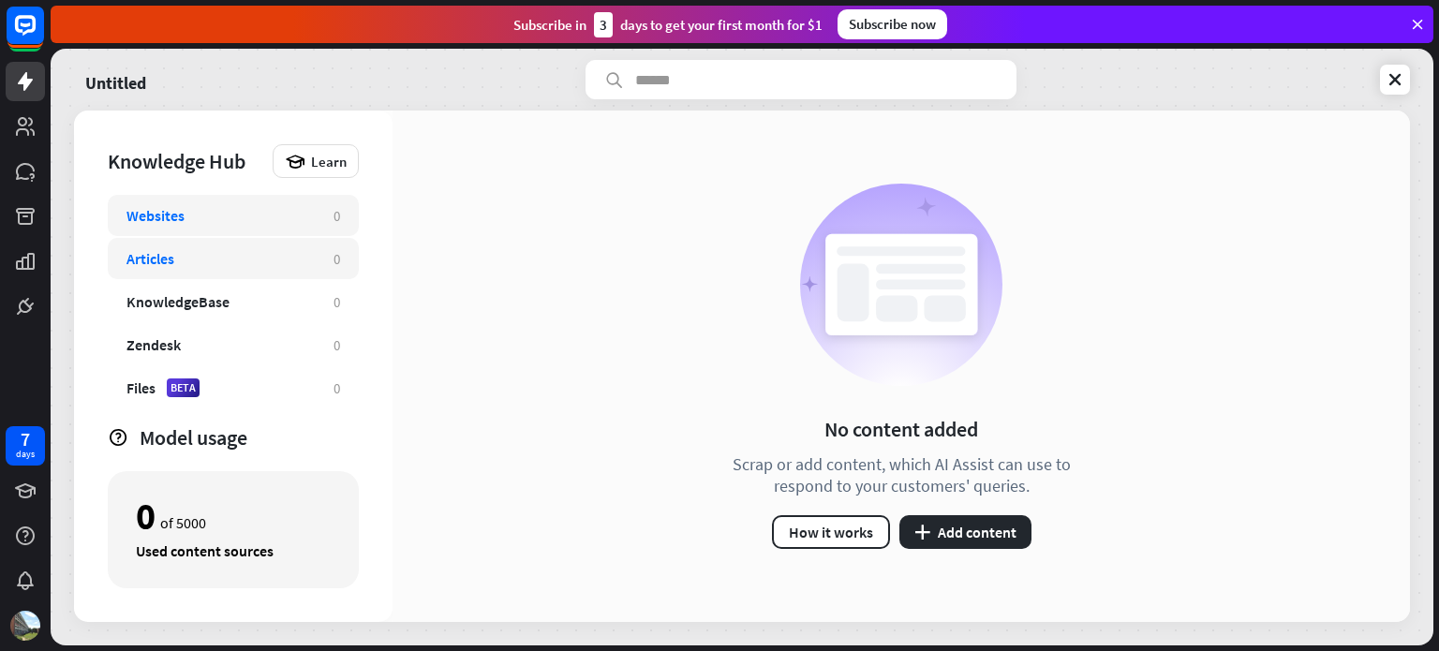
click at [177, 265] on div "Articles" at bounding box center [221, 258] width 188 height 19
click at [245, 292] on div "KnowledgeBase" at bounding box center [221, 301] width 188 height 19
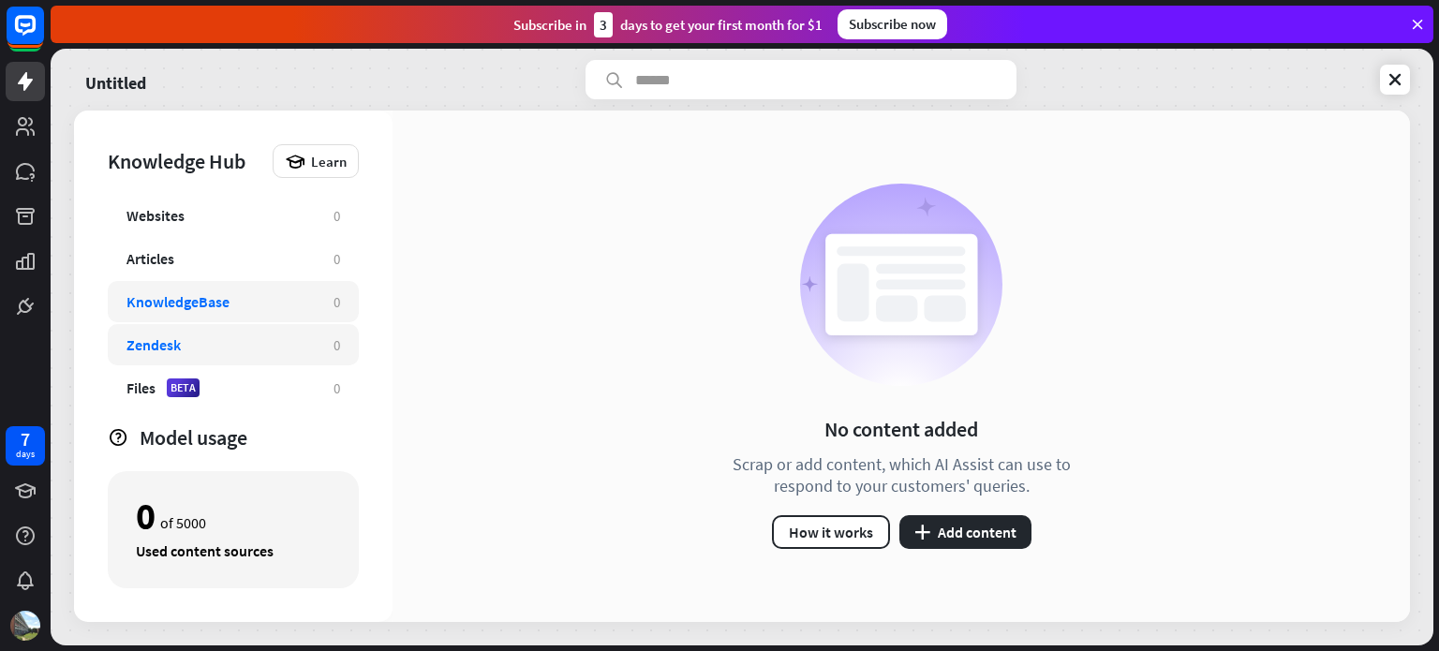
click at [275, 349] on div "Zendesk" at bounding box center [221, 344] width 188 height 19
click at [300, 380] on div "Files BETA" at bounding box center [221, 388] width 188 height 19
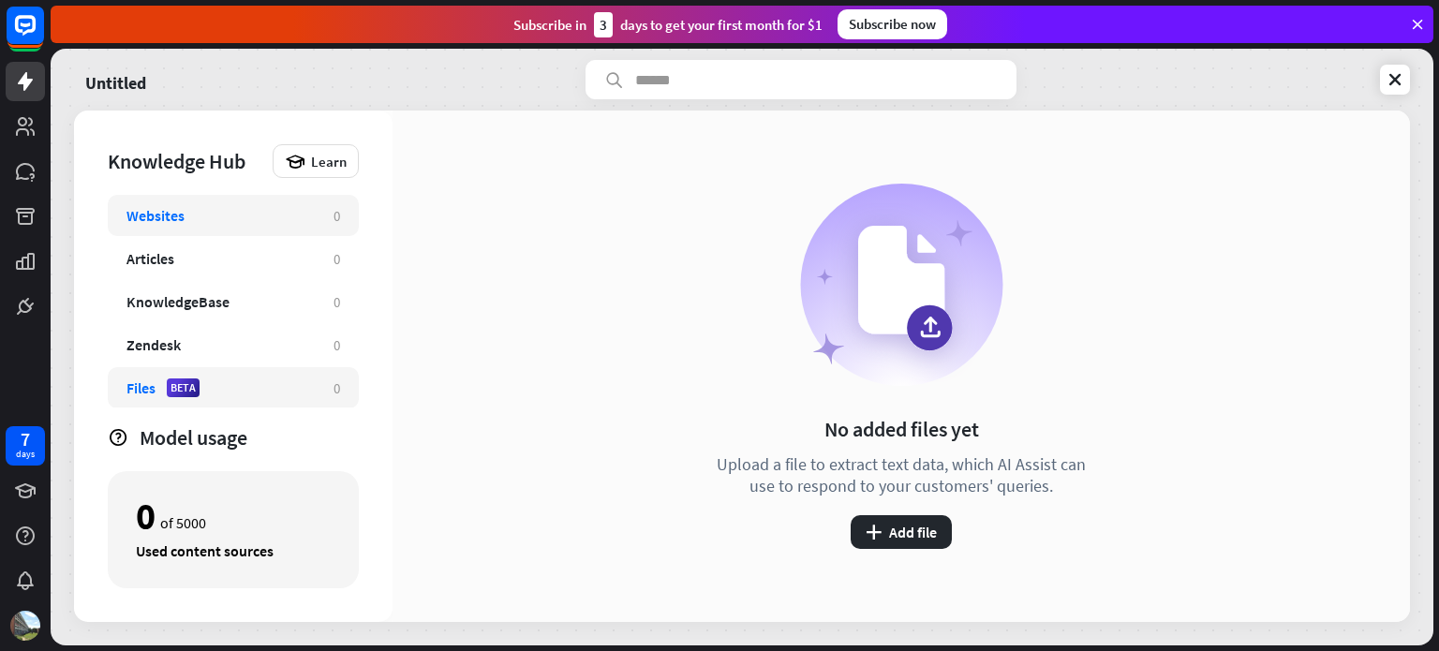
click at [259, 224] on div "Websites 0" at bounding box center [233, 215] width 251 height 41
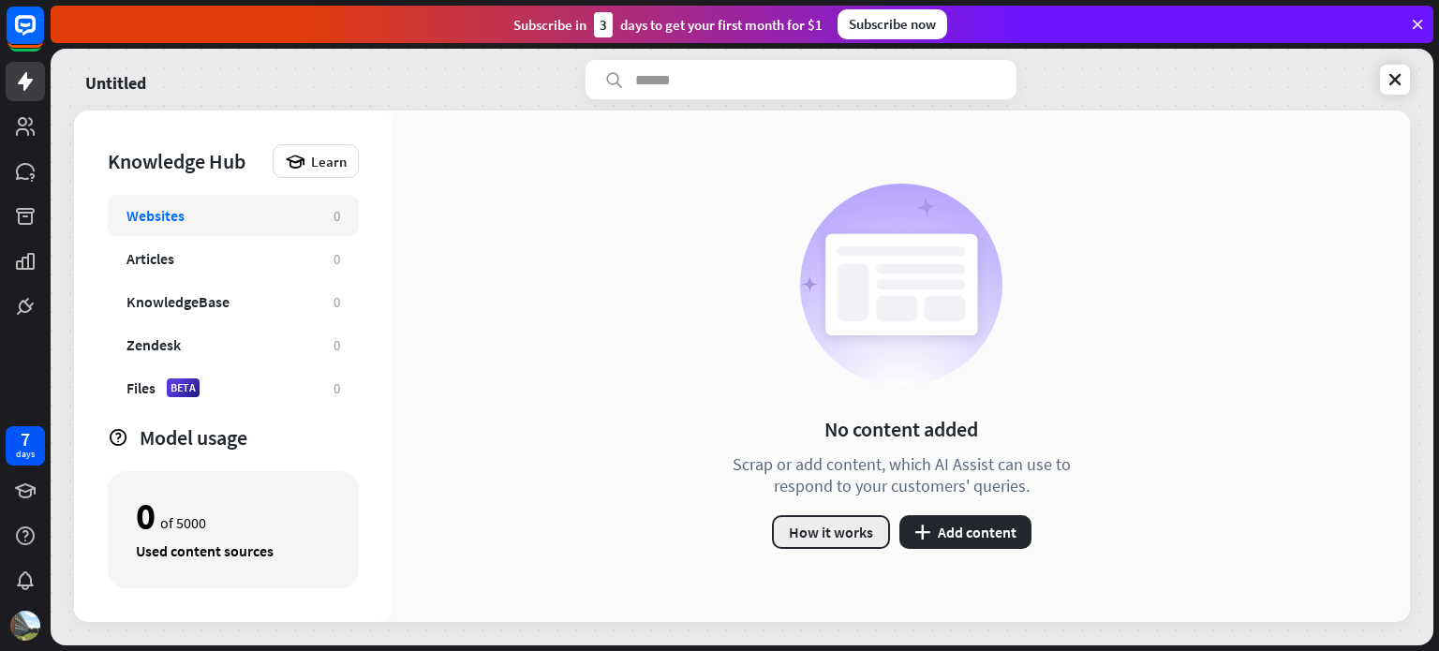
click at [818, 536] on button "How it works" at bounding box center [831, 532] width 118 height 34
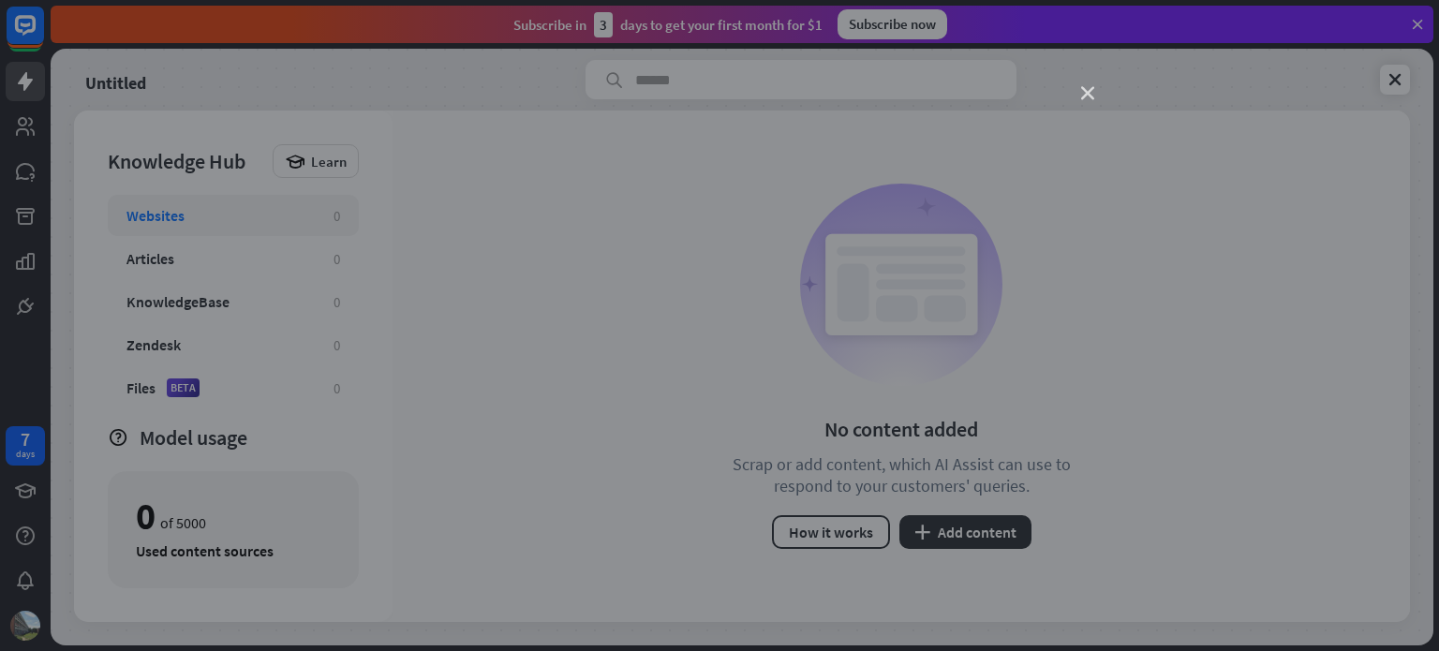
click at [1091, 91] on icon "close" at bounding box center [1087, 93] width 13 height 13
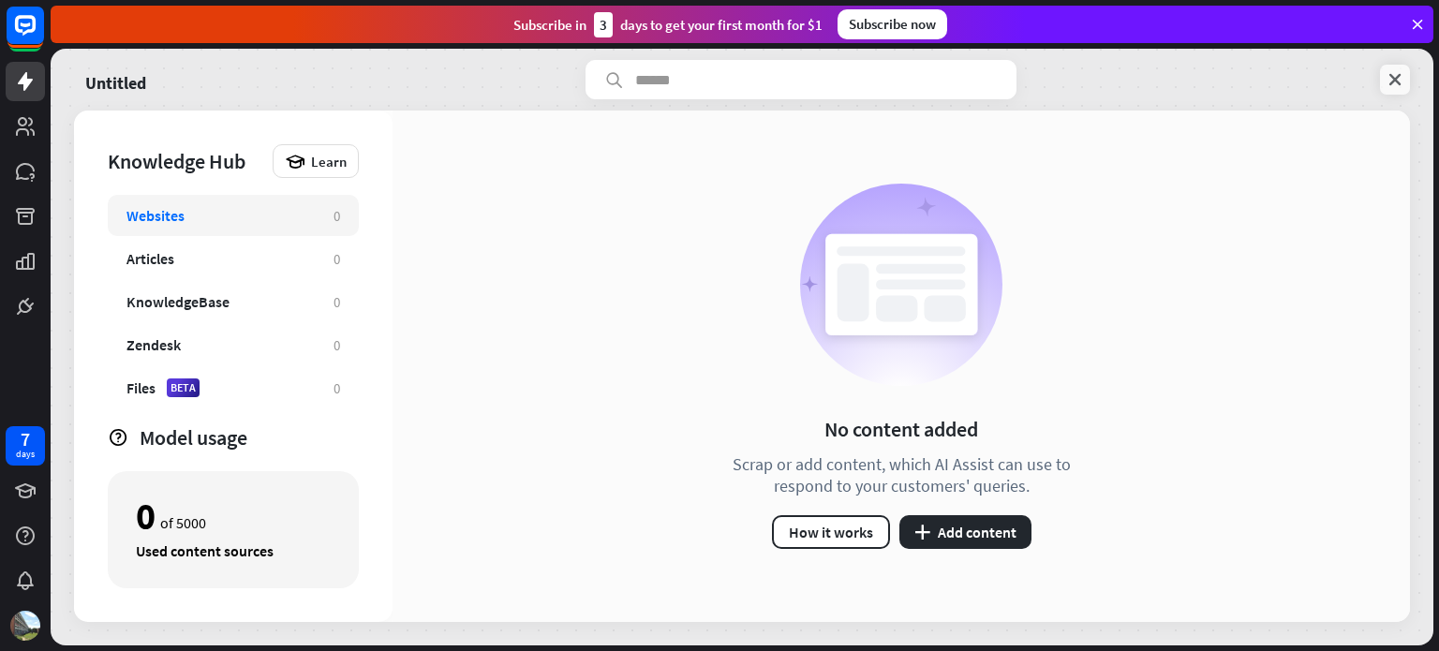
click at [1406, 82] on link at bounding box center [1395, 80] width 30 height 30
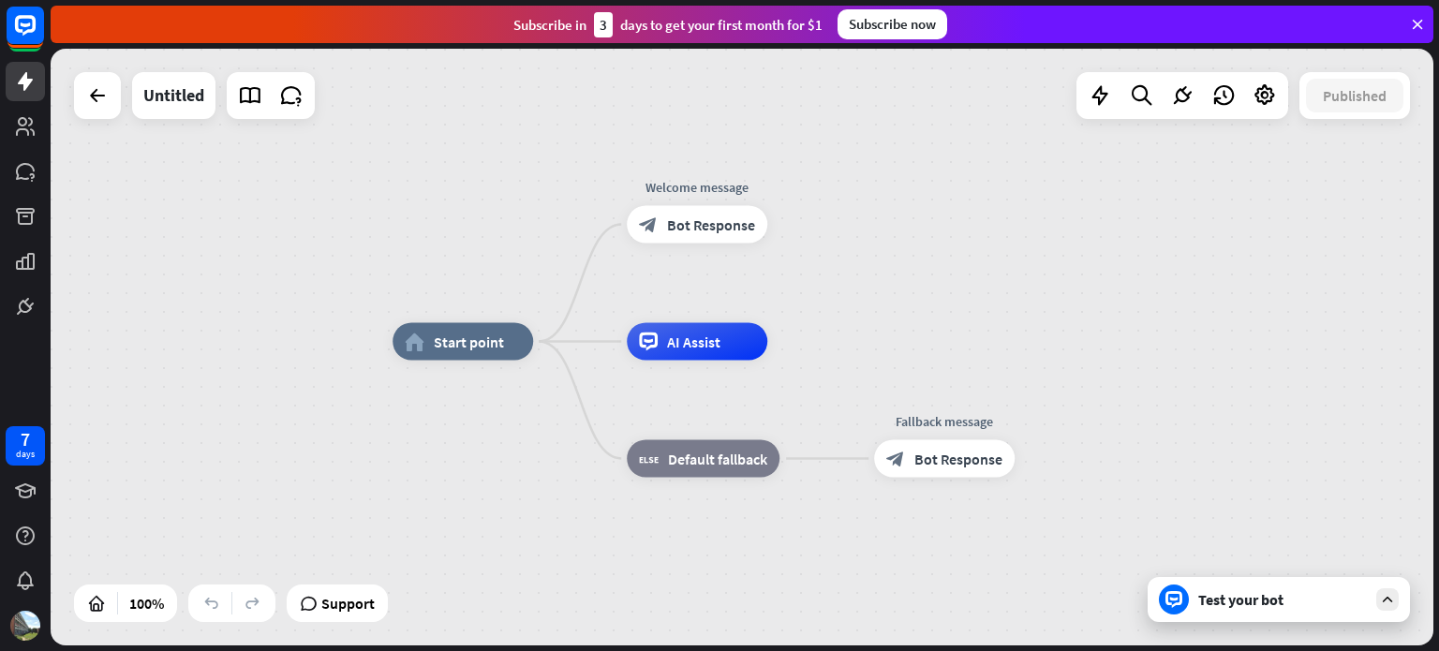
drag, startPoint x: 998, startPoint y: 219, endPoint x: 1064, endPoint y: 214, distance: 65.8
click at [1064, 214] on div "home_2 Start point Welcome message block_bot_response Bot Response AI Assist bl…" at bounding box center [742, 347] width 1383 height 597
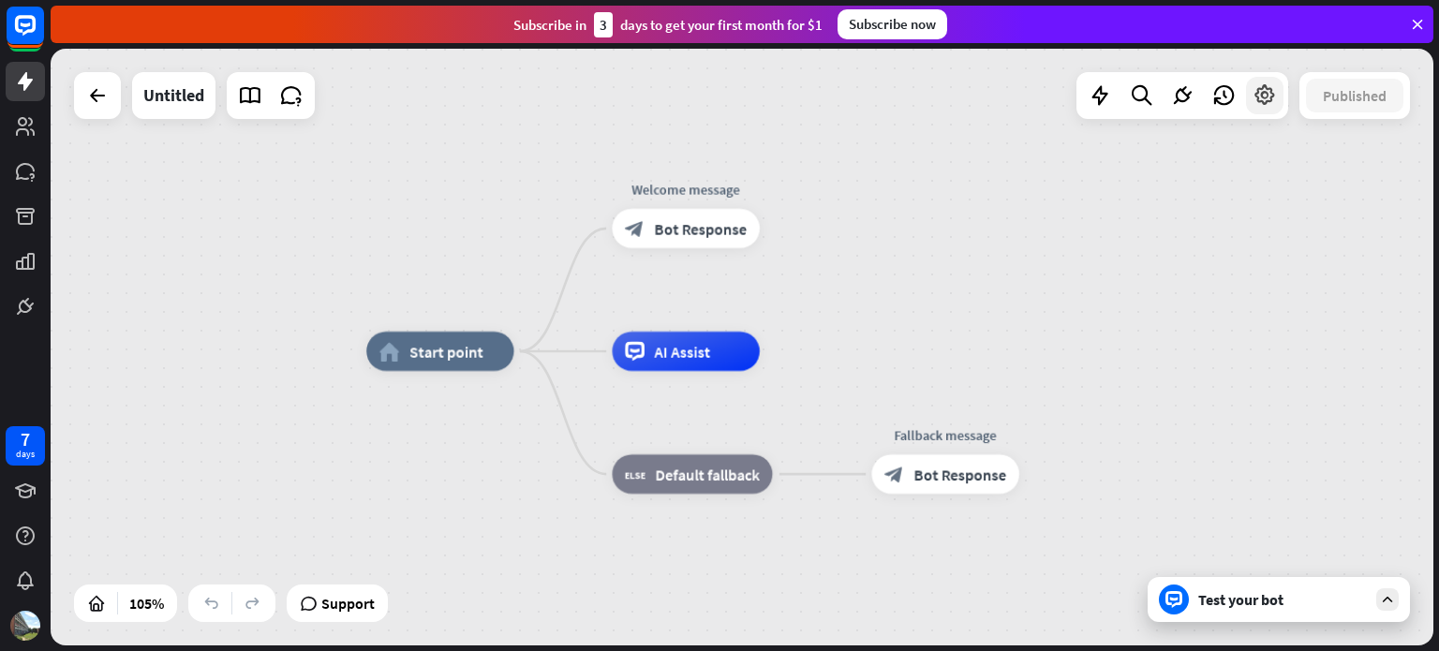
click at [1268, 87] on icon at bounding box center [1265, 95] width 24 height 24
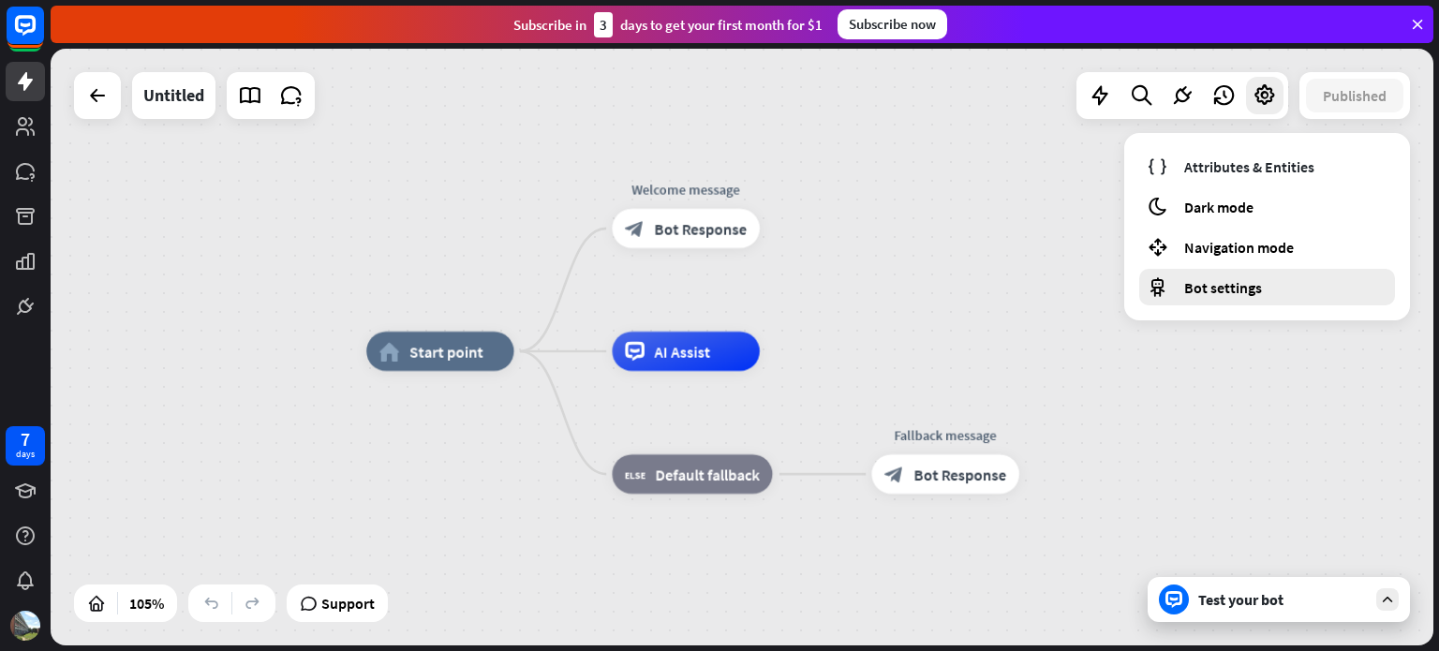
click at [1244, 284] on span "Bot settings" at bounding box center [1223, 287] width 78 height 19
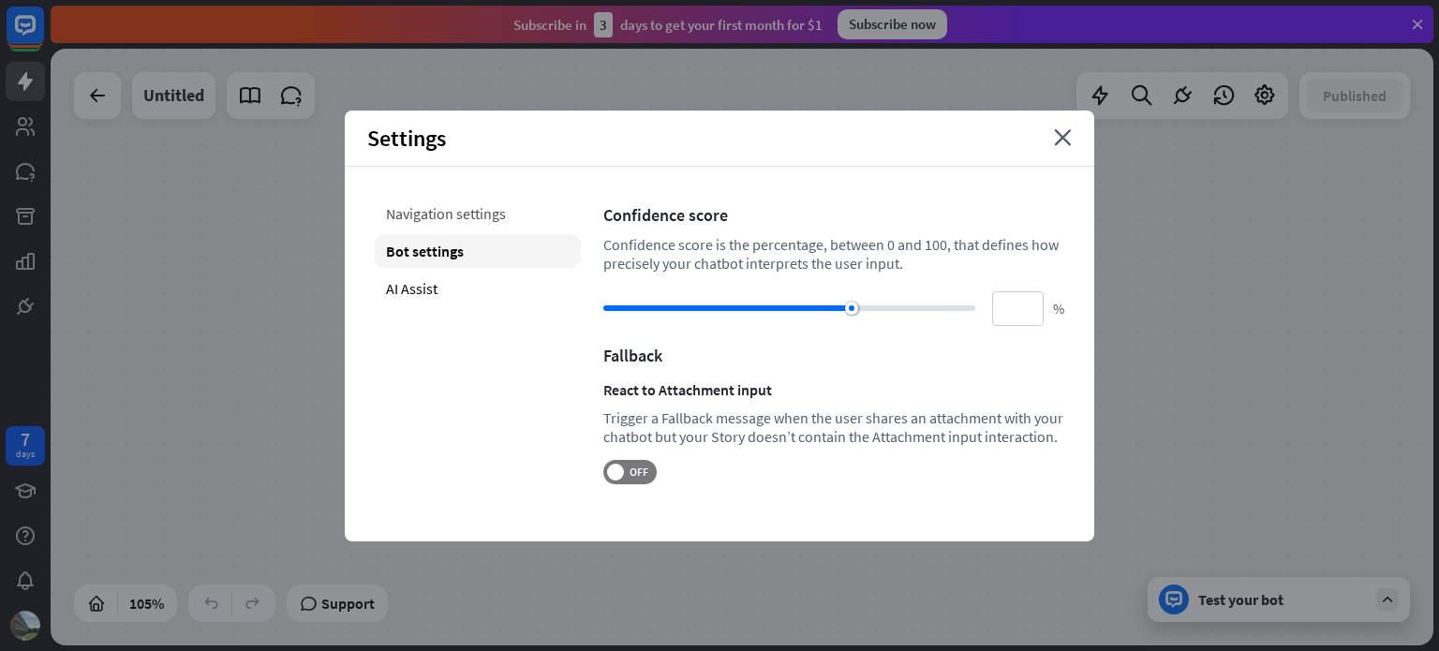
click at [446, 210] on div "Navigation settings" at bounding box center [478, 214] width 206 height 34
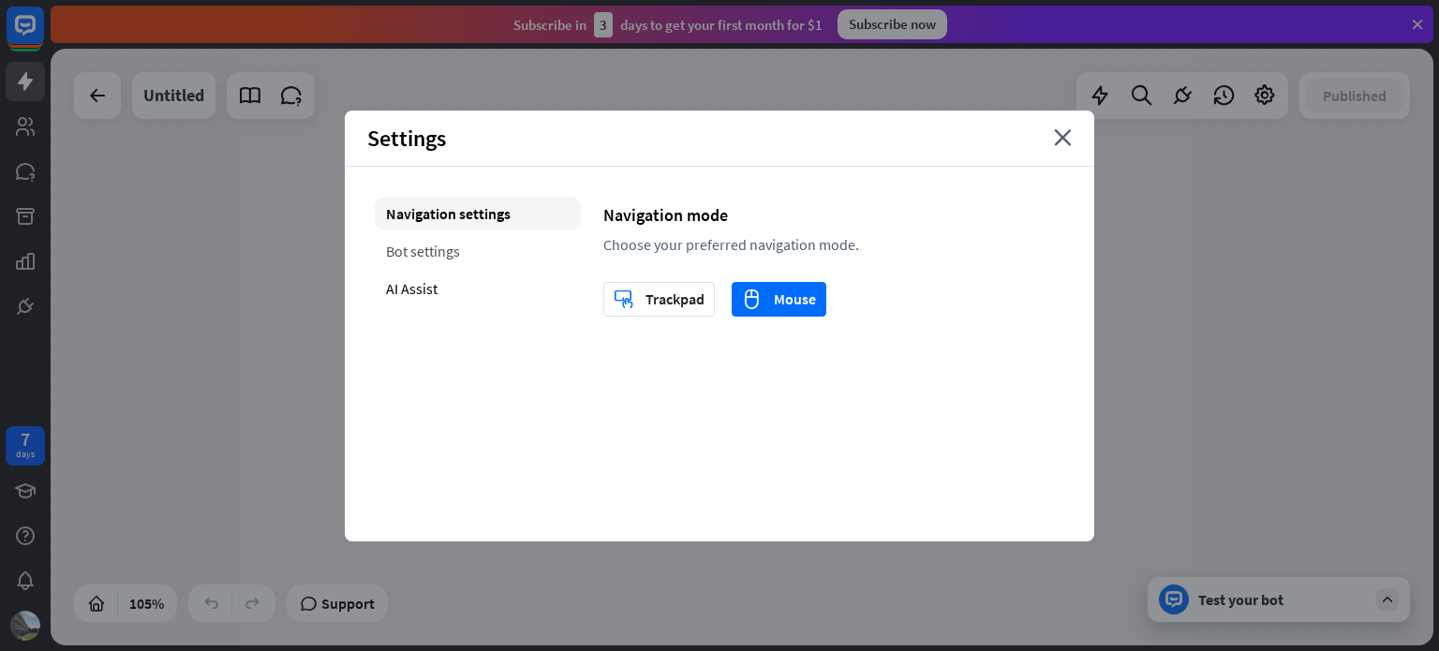
click at [421, 266] on div "Bot settings" at bounding box center [478, 251] width 206 height 34
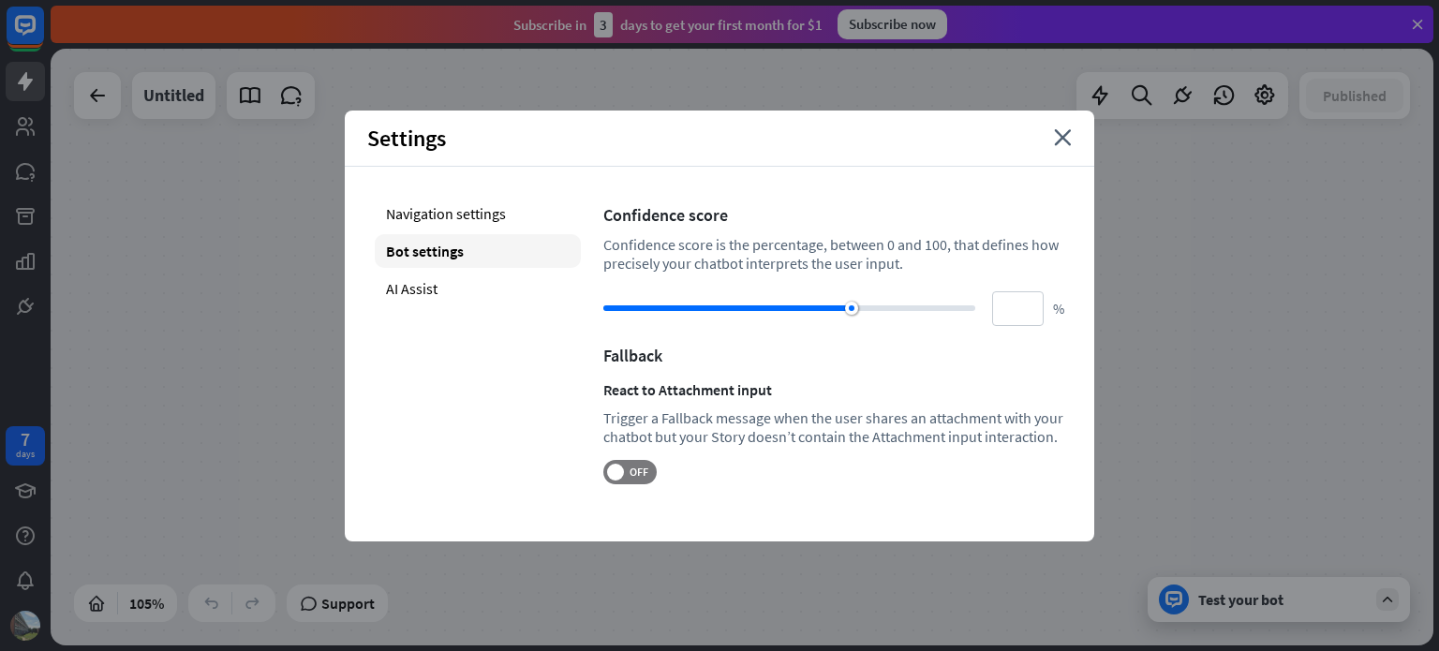
click at [618, 252] on div "Confidence score is the percentage, between 0 and 100, that defines how precise…" at bounding box center [833, 253] width 461 height 37
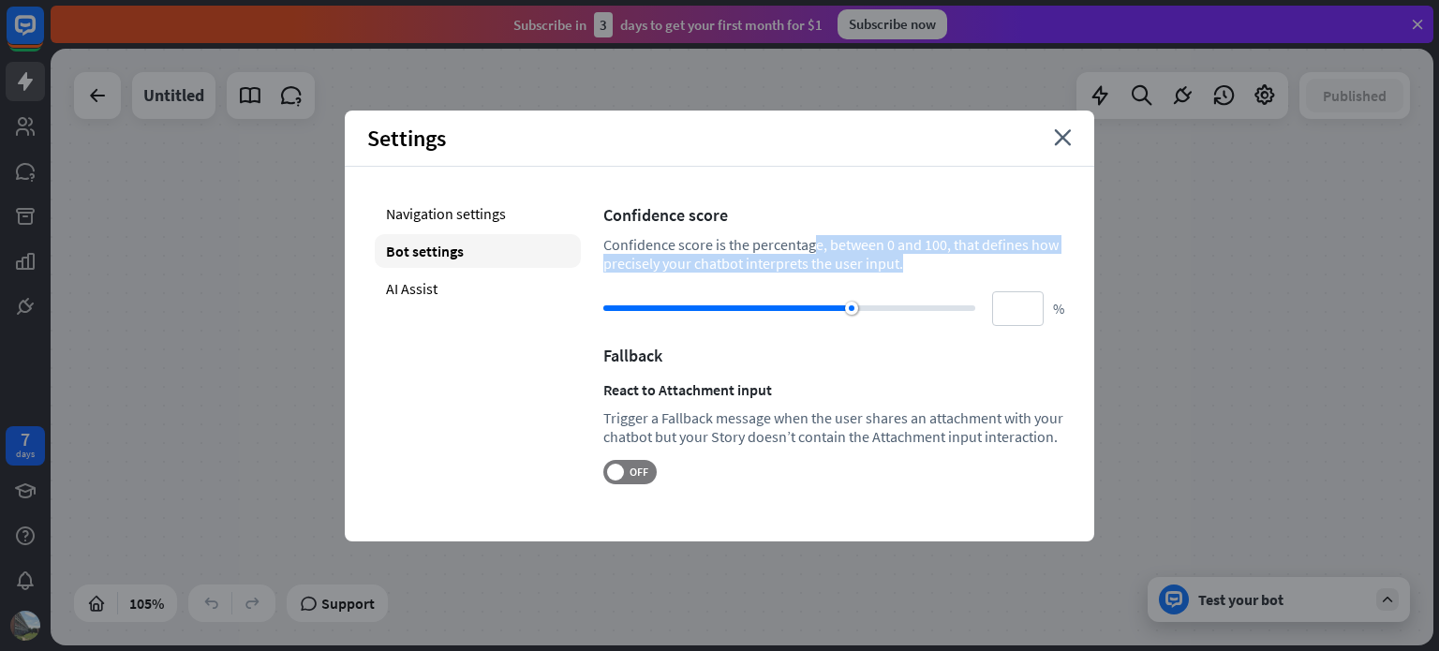
click at [618, 252] on div "Confidence score is the percentage, between 0 and 100, that defines how precise…" at bounding box center [833, 253] width 461 height 37
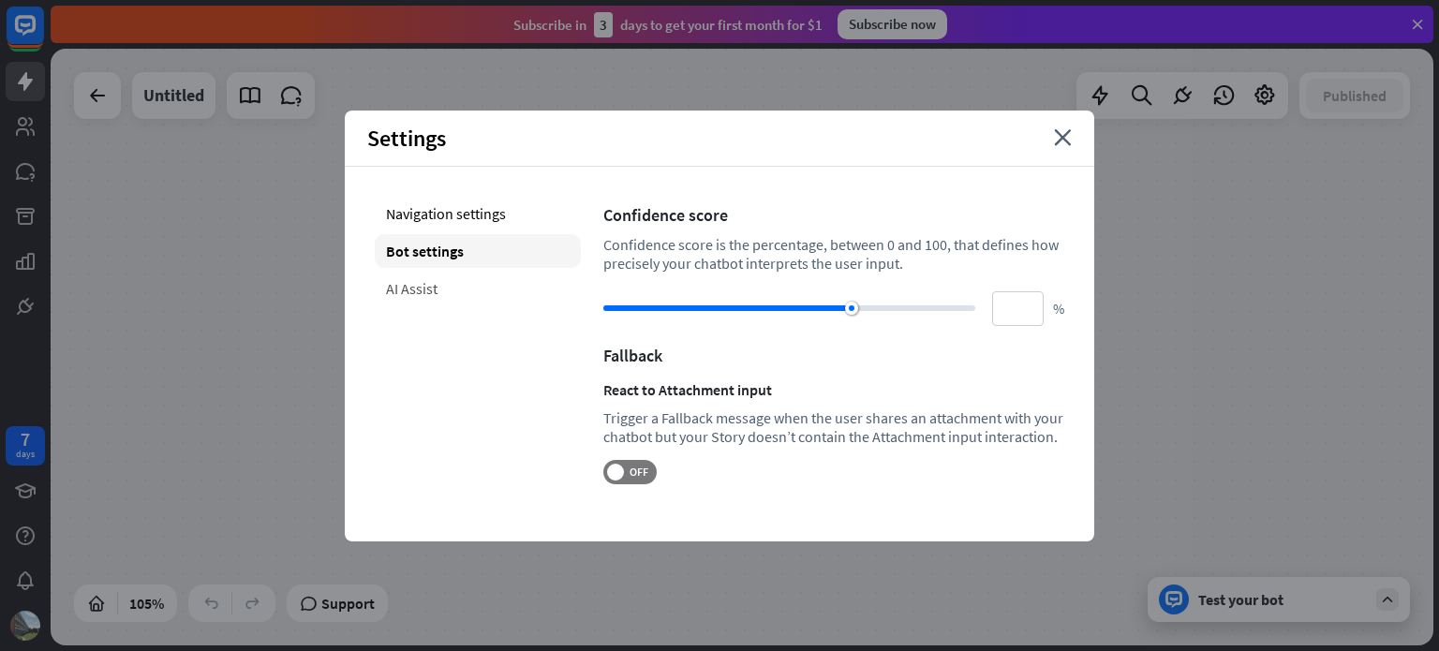
click at [481, 281] on div "AI Assist" at bounding box center [478, 289] width 206 height 34
type input "**"
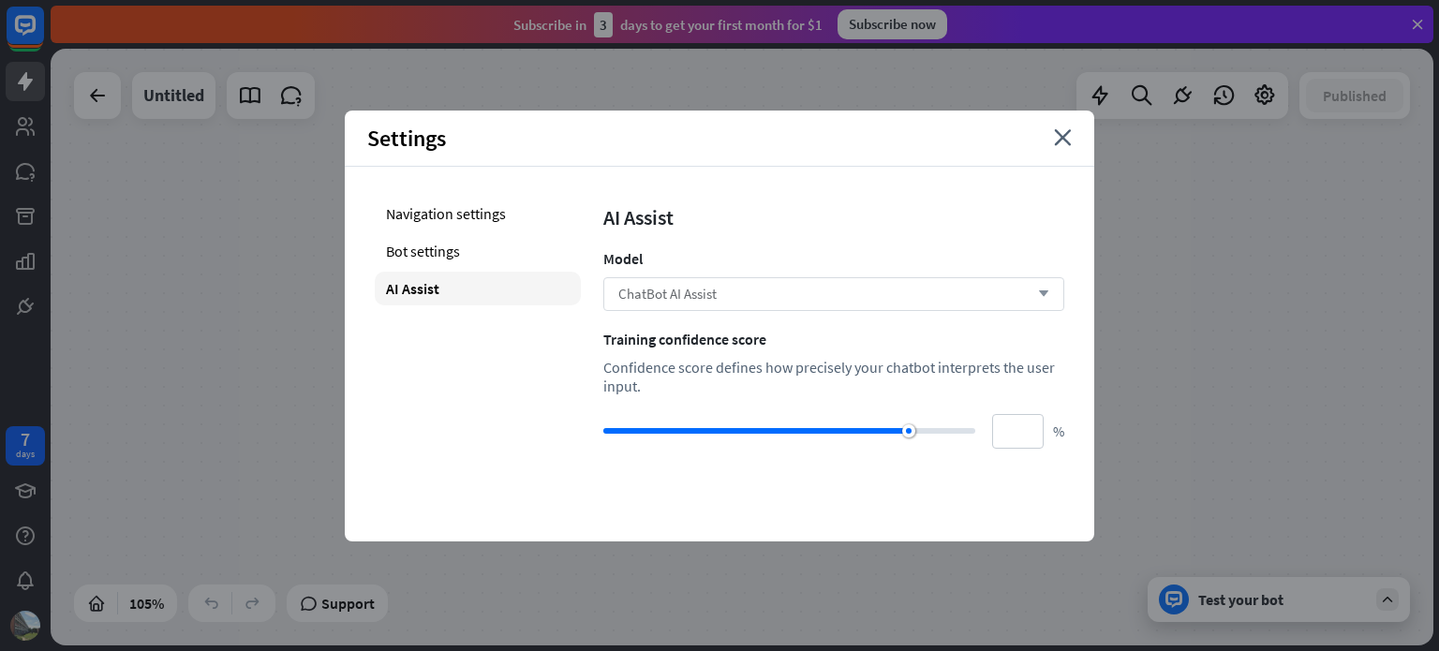
click at [682, 293] on span "ChatBot AI Assist" at bounding box center [667, 294] width 98 height 18
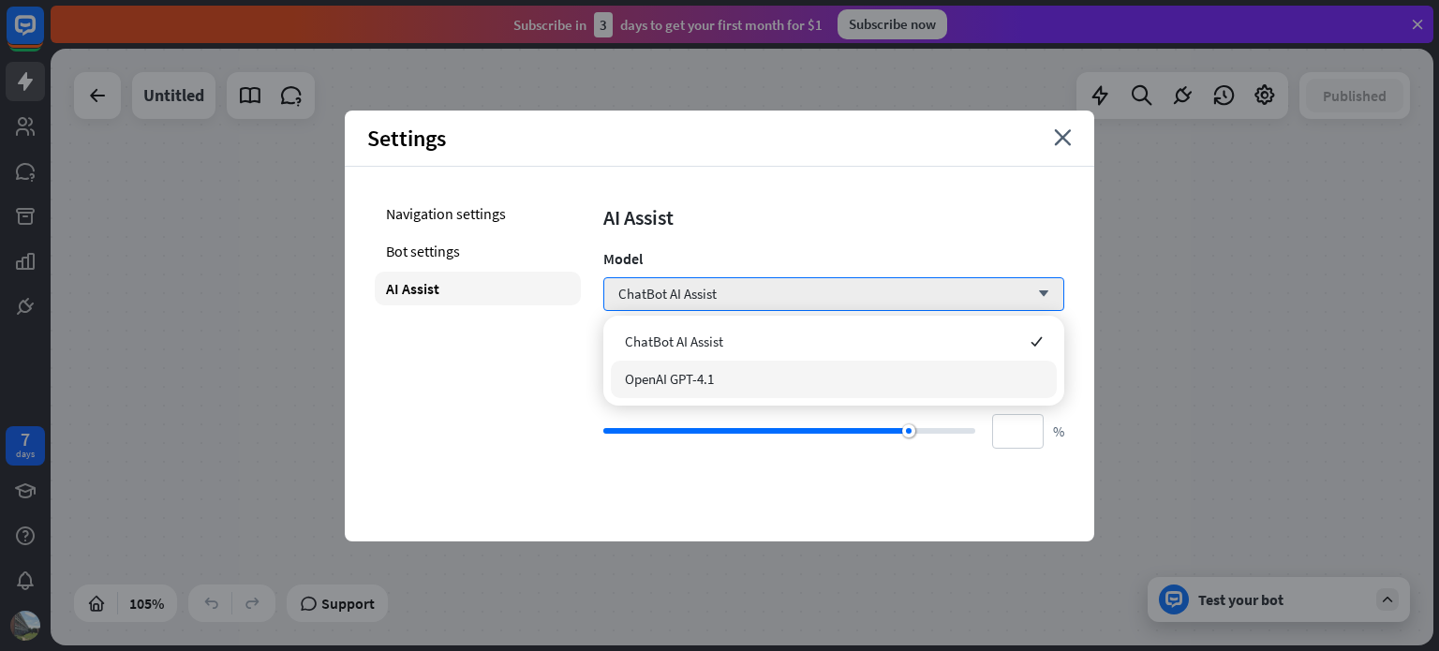
click at [685, 365] on div "OpenAI GPT-4.1" at bounding box center [834, 379] width 446 height 37
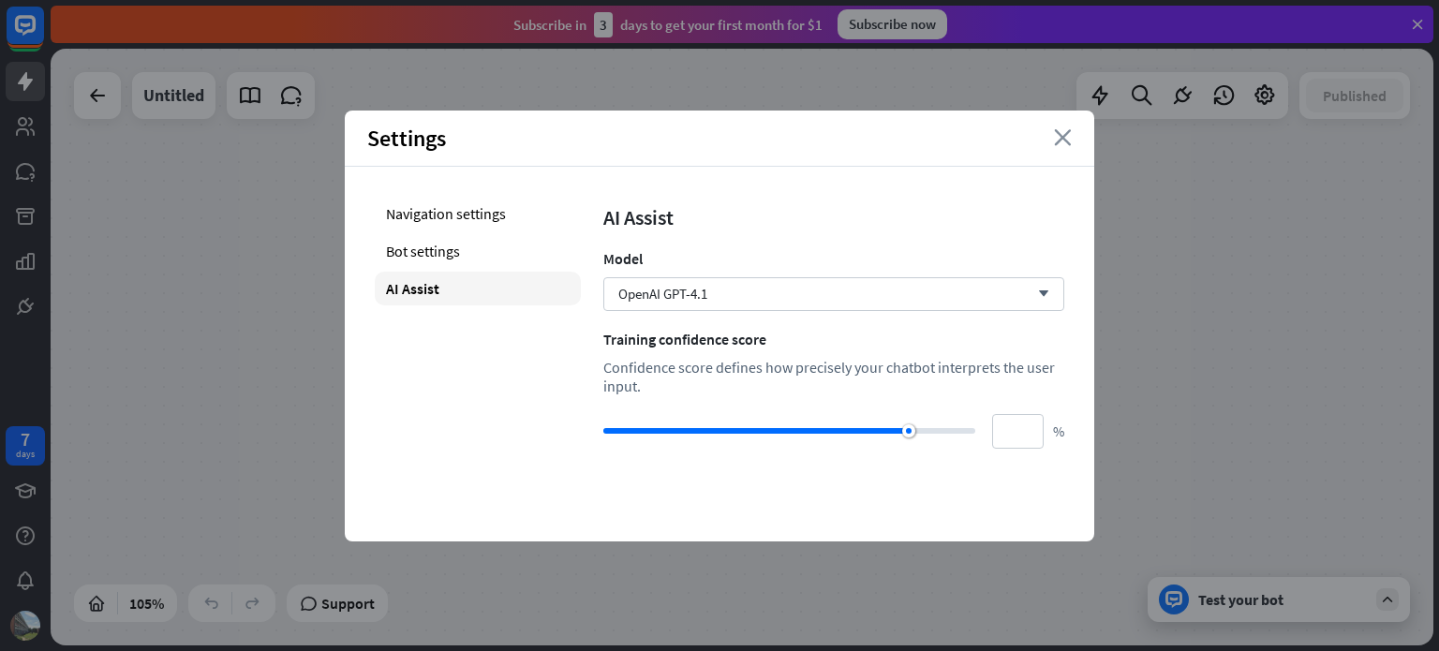
click at [1056, 141] on icon "close" at bounding box center [1063, 137] width 18 height 17
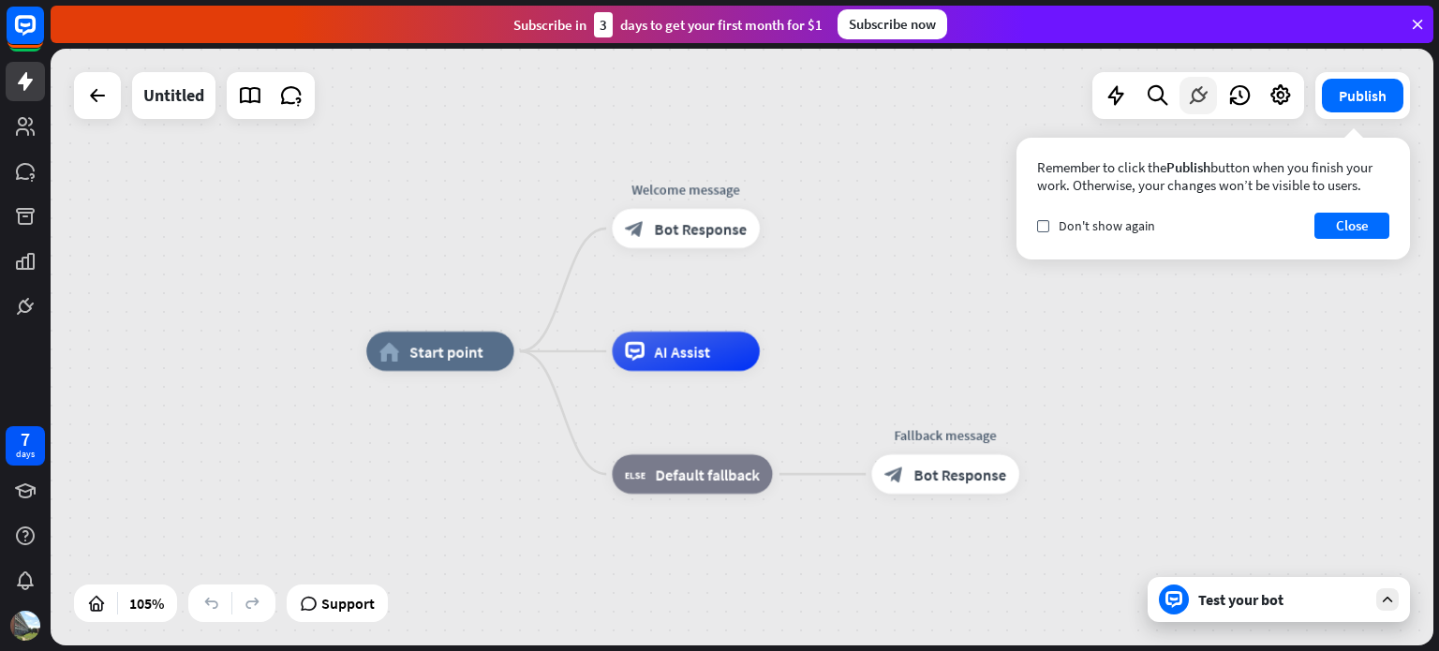
click at [1198, 95] on icon at bounding box center [1198, 95] width 24 height 24
